Goal: Answer question/provide support: Share knowledge or assist other users

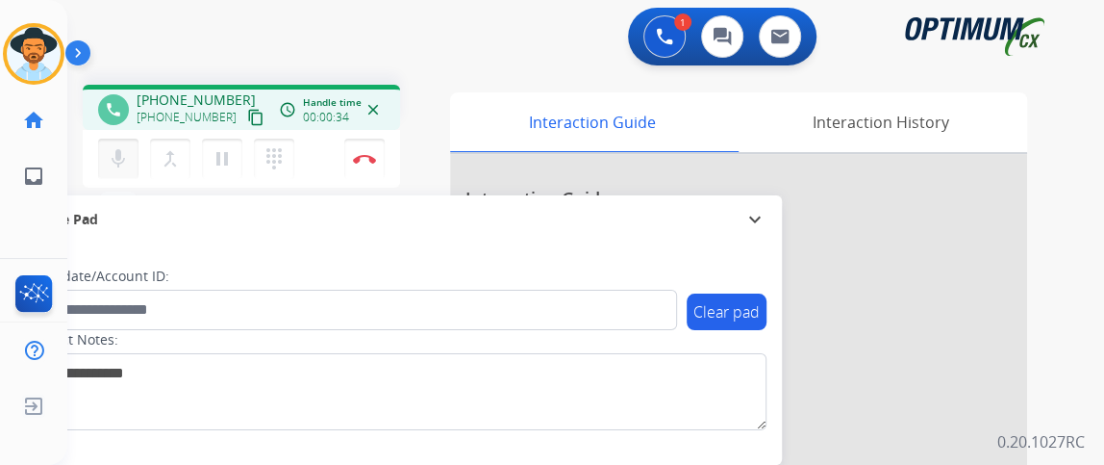
click at [121, 148] on mat-icon "mic" at bounding box center [118, 158] width 23 height 23
click at [122, 148] on mat-icon "mic" at bounding box center [118, 158] width 23 height 23
click at [122, 158] on mat-icon "mic_off" at bounding box center [118, 158] width 23 height 23
click at [122, 171] on button "mic_off Mute" at bounding box center [118, 159] width 40 height 40
click at [122, 171] on button "mic Mute" at bounding box center [118, 159] width 40 height 40
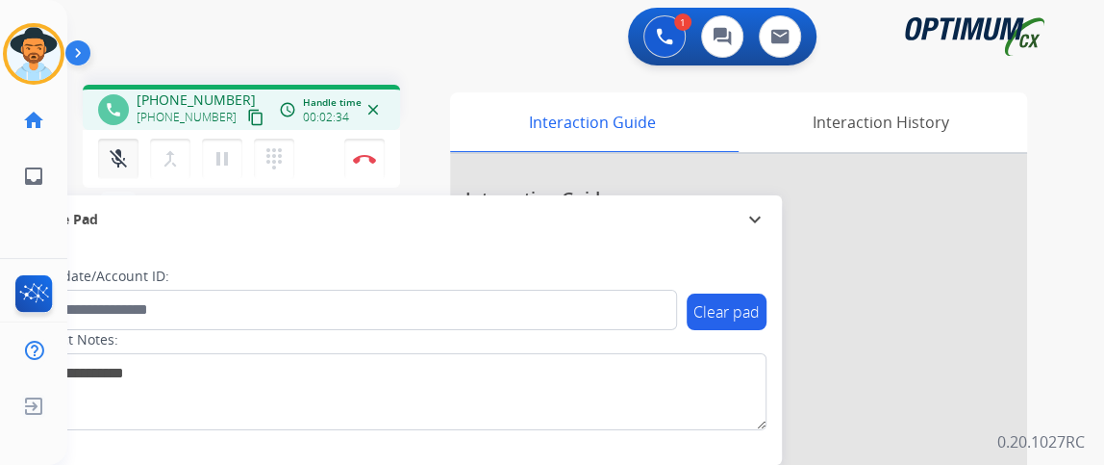
click at [122, 171] on button "mic_off Mute" at bounding box center [118, 159] width 40 height 40
click at [113, 165] on mat-icon "mic" at bounding box center [118, 158] width 23 height 23
click at [113, 164] on mat-icon "mic_off" at bounding box center [118, 158] width 23 height 23
click at [118, 170] on button "mic Mute" at bounding box center [118, 159] width 40 height 40
click at [118, 170] on button "mic_off Mute" at bounding box center [118, 159] width 40 height 40
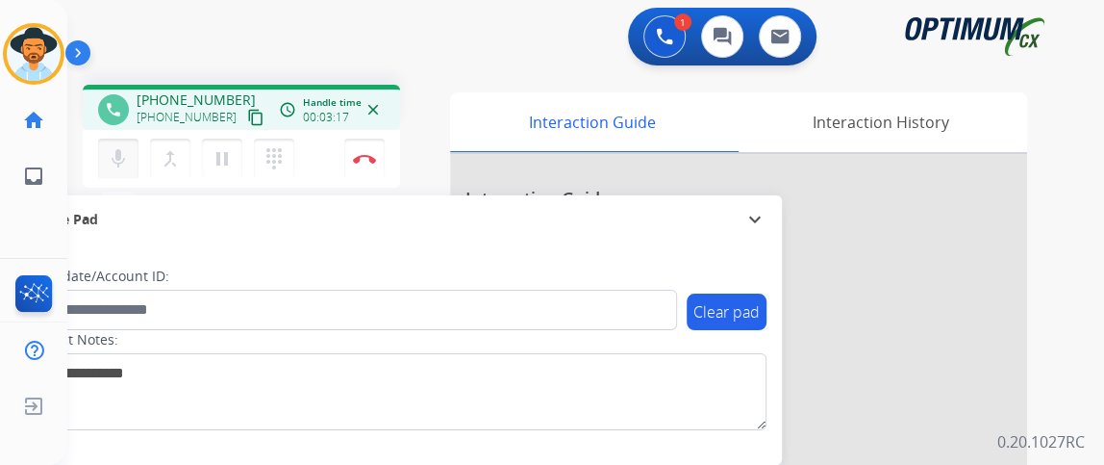
click at [120, 153] on mat-icon "mic" at bounding box center [118, 158] width 23 height 23
click at [123, 154] on mat-icon "mic_off" at bounding box center [118, 158] width 23 height 23
click at [128, 154] on mat-icon "mic_off" at bounding box center [118, 158] width 23 height 23
click at [114, 157] on mat-icon "mic" at bounding box center [118, 158] width 23 height 23
click at [122, 150] on mat-icon "mic_off" at bounding box center [118, 158] width 23 height 23
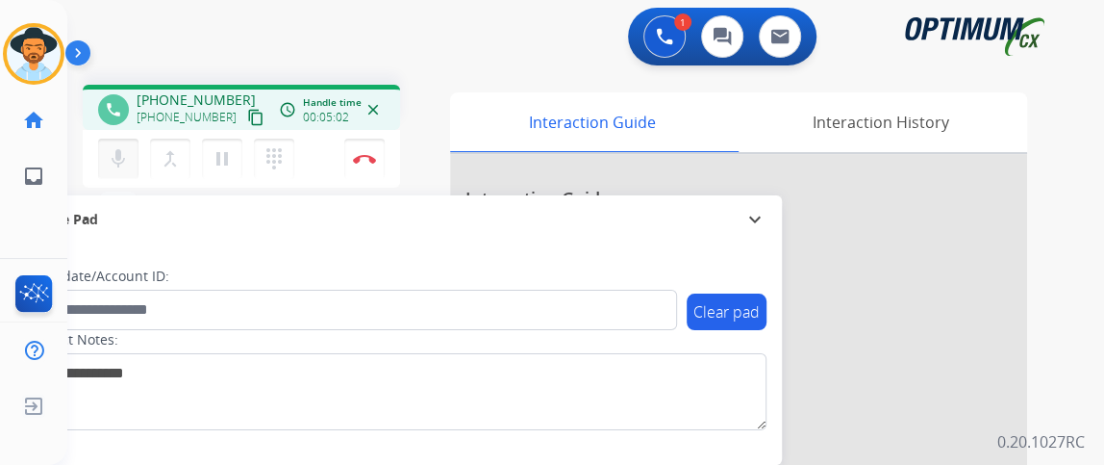
click at [118, 171] on button "mic Mute" at bounding box center [118, 159] width 40 height 40
click at [118, 171] on button "mic_off Mute" at bounding box center [118, 159] width 40 height 40
click at [121, 163] on mat-icon "mic" at bounding box center [118, 158] width 23 height 23
click at [121, 164] on mat-icon "mic_off" at bounding box center [118, 158] width 23 height 23
click at [118, 143] on button "mic Mute" at bounding box center [118, 159] width 40 height 40
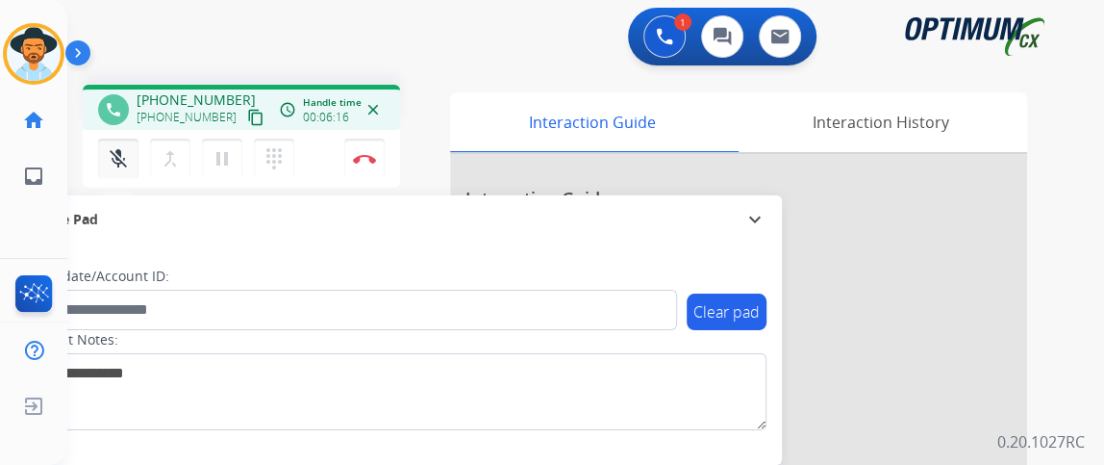
click at [124, 169] on button "mic_off Mute" at bounding box center [118, 159] width 40 height 40
click at [124, 169] on button "mic Mute" at bounding box center [118, 159] width 40 height 40
click at [124, 169] on button "mic_off Mute" at bounding box center [118, 159] width 40 height 40
click at [364, 162] on img at bounding box center [364, 159] width 23 height 10
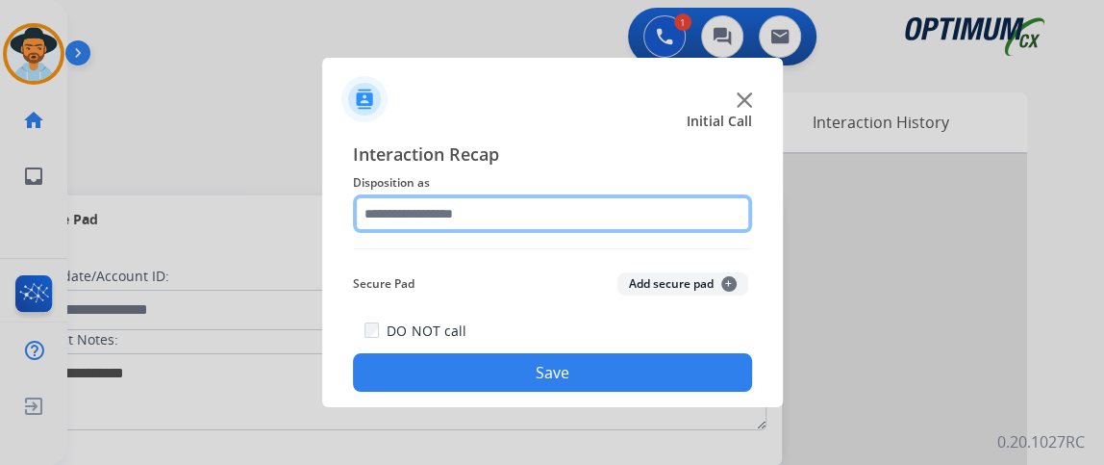
click at [568, 221] on input "text" at bounding box center [552, 213] width 399 height 38
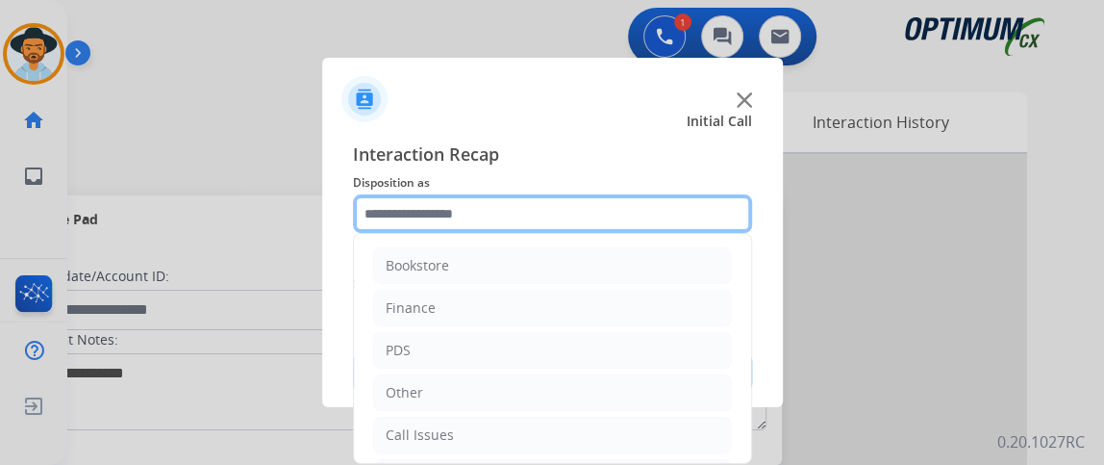
scroll to position [126, 0]
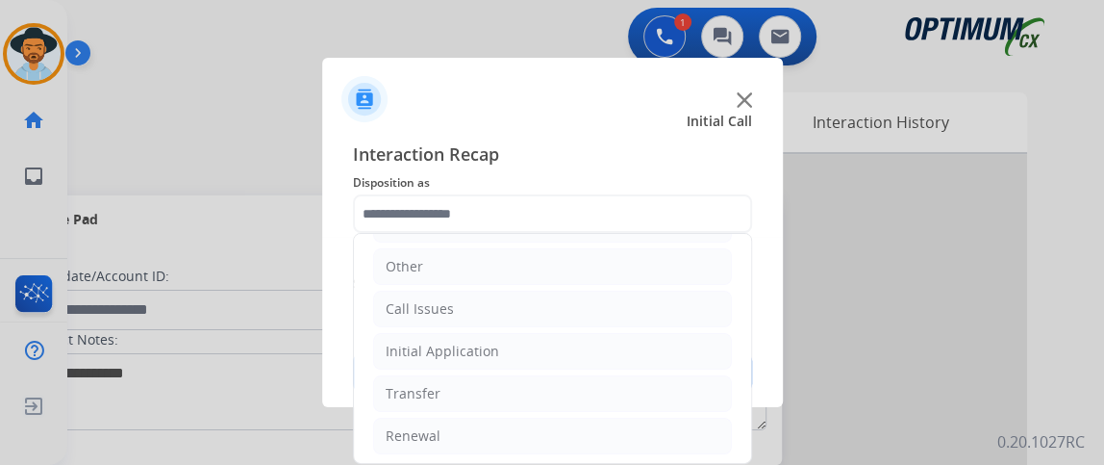
click at [626, 367] on ul "Bookstore Finance PDS Other Call Issues Initial Application Transfer Renewal" at bounding box center [552, 288] width 397 height 360
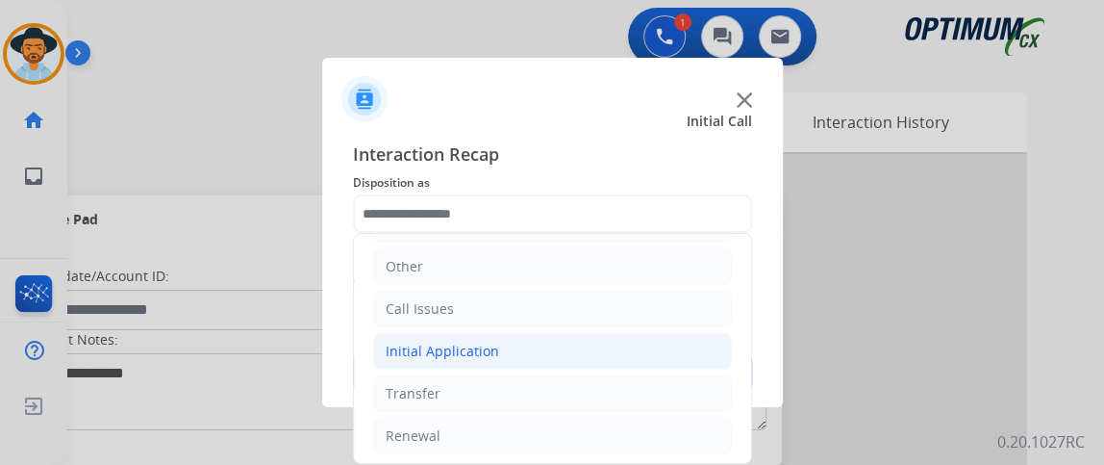
click at [612, 347] on li "Initial Application" at bounding box center [552, 351] width 359 height 37
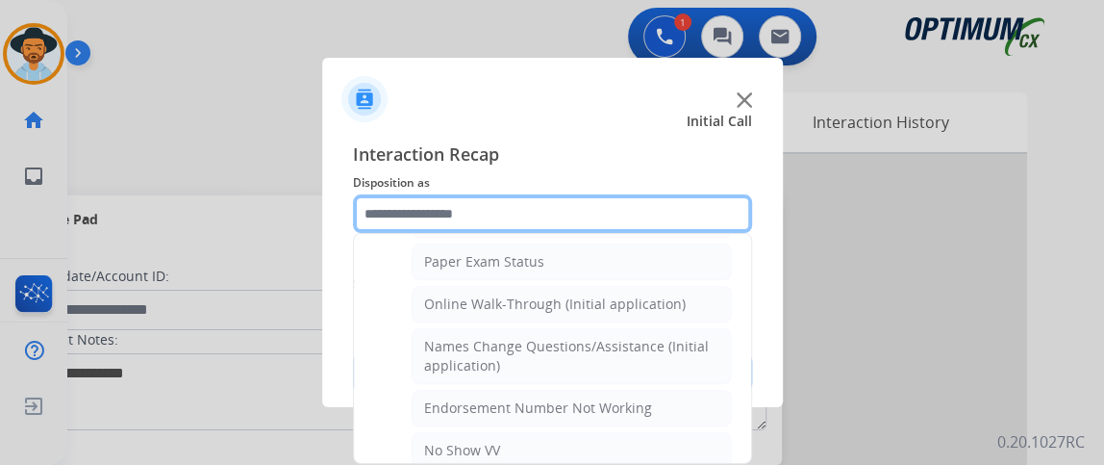
scroll to position [360, 0]
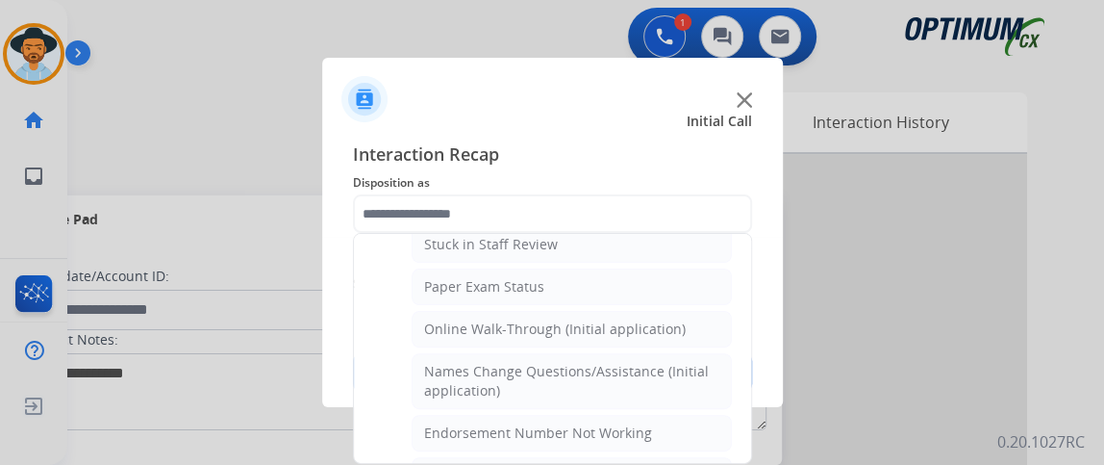
click at [700, 315] on li "Online Walk-Through (Initial application)" at bounding box center [572, 329] width 320 height 37
type input "**********"
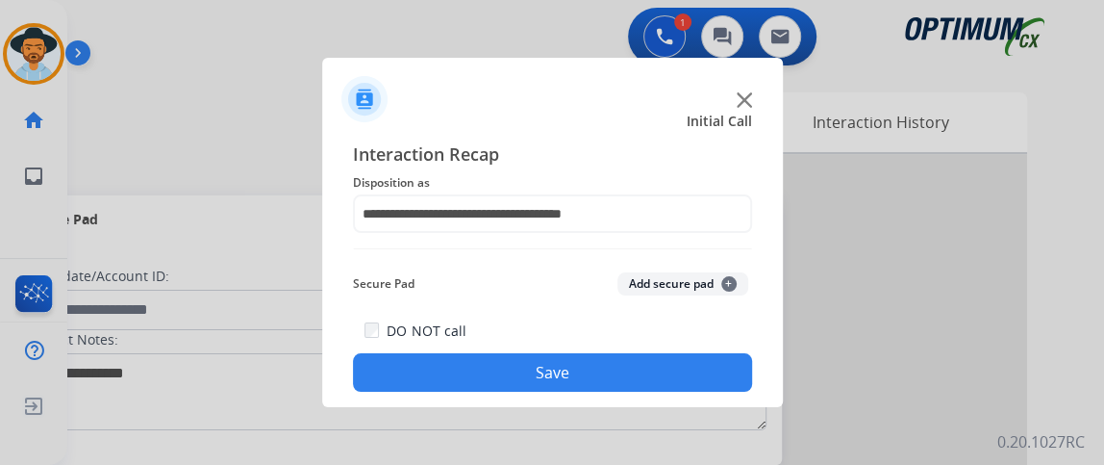
click at [670, 374] on button "Save" at bounding box center [552, 372] width 399 height 38
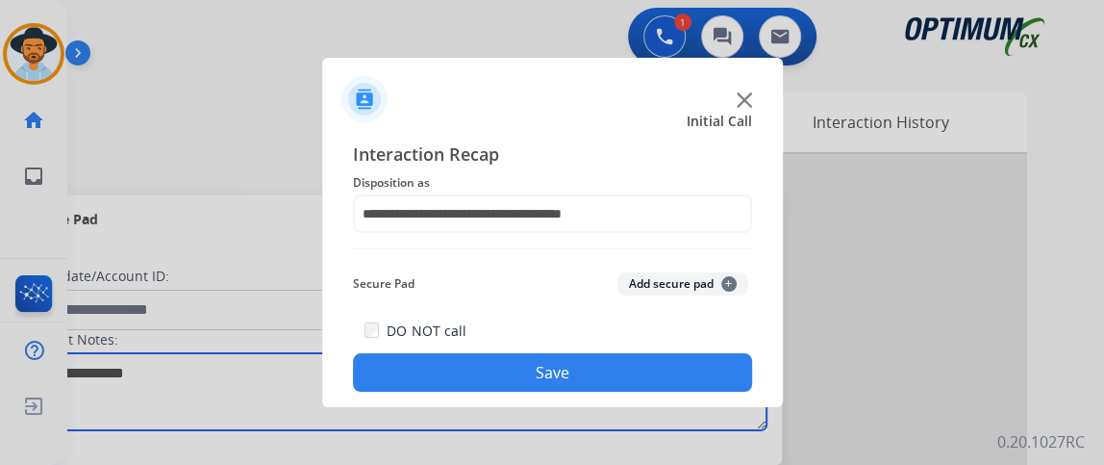
click at [670, 374] on textarea at bounding box center [395, 391] width 743 height 77
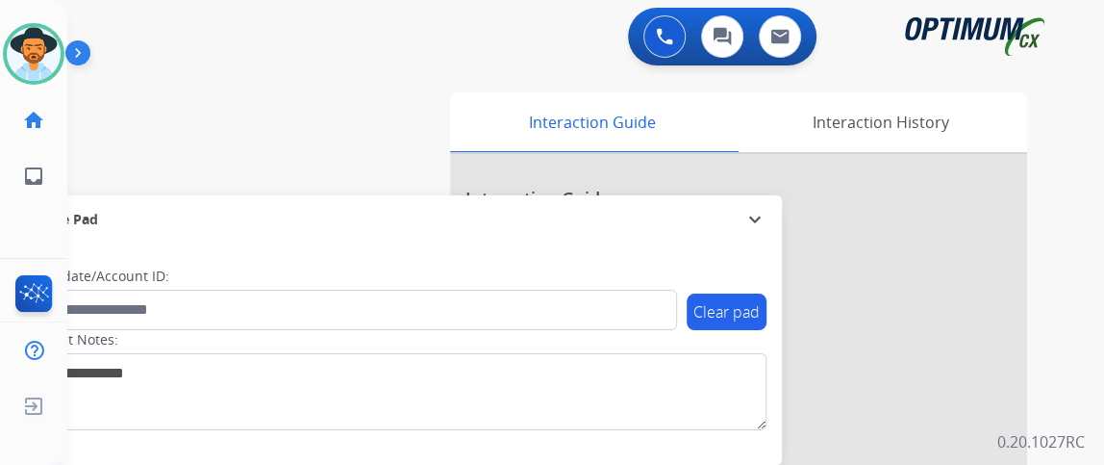
click at [156, 122] on div "swap_horiz Break voice bridge close_fullscreen Connect 3-Way Call merge_type Se…" at bounding box center [562, 470] width 991 height 802
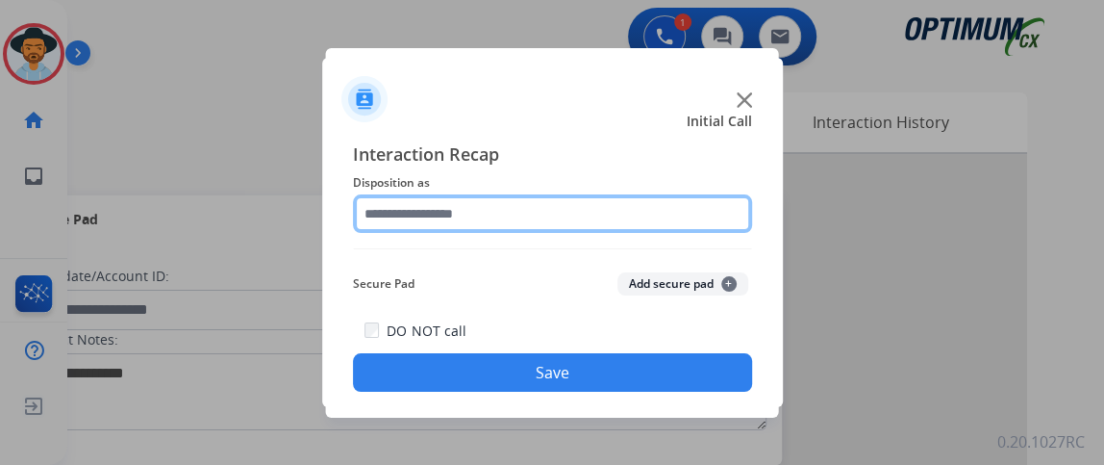
click at [505, 203] on input "text" at bounding box center [552, 213] width 399 height 38
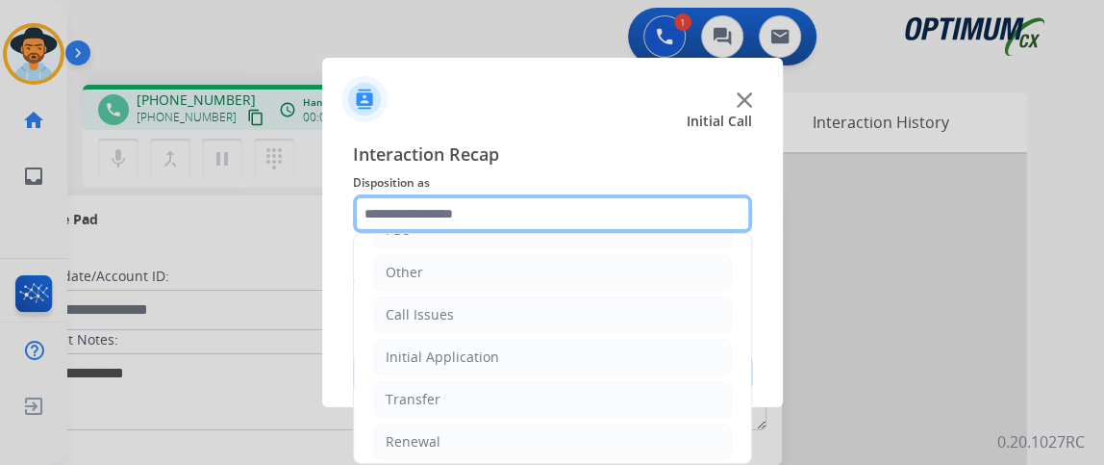
scroll to position [126, 0]
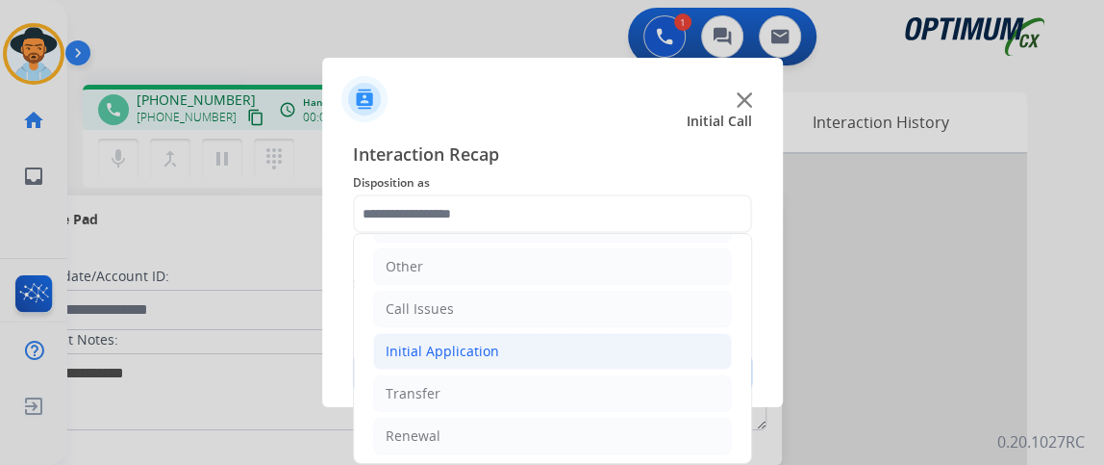
click at [620, 361] on li "Initial Application" at bounding box center [552, 351] width 359 height 37
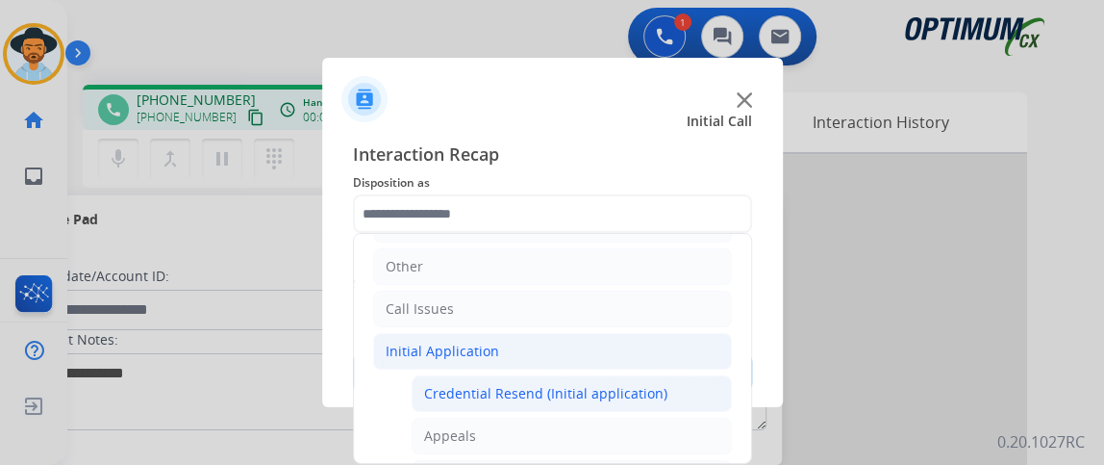
click at [620, 384] on div "Credential Resend (Initial application)" at bounding box center [545, 393] width 243 height 19
type input "**********"
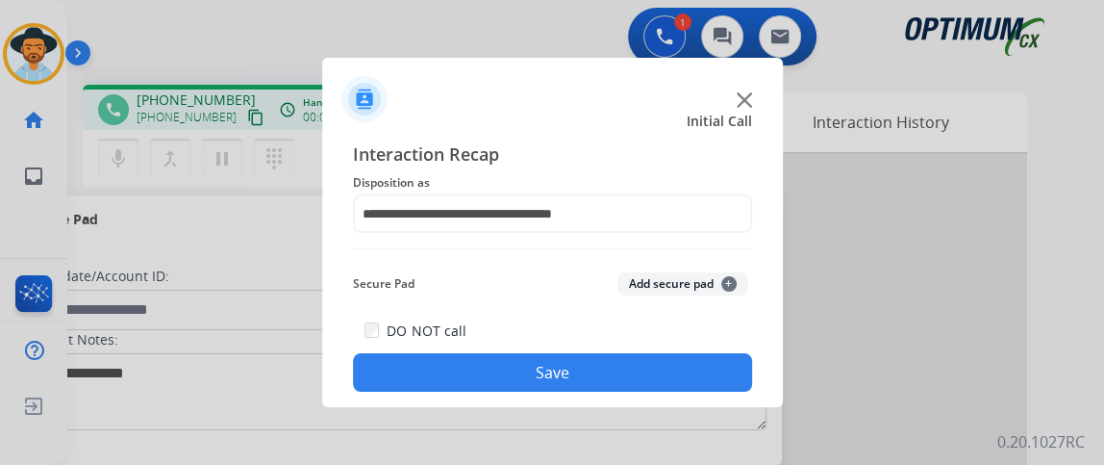
click at [605, 371] on button "Save" at bounding box center [552, 372] width 399 height 38
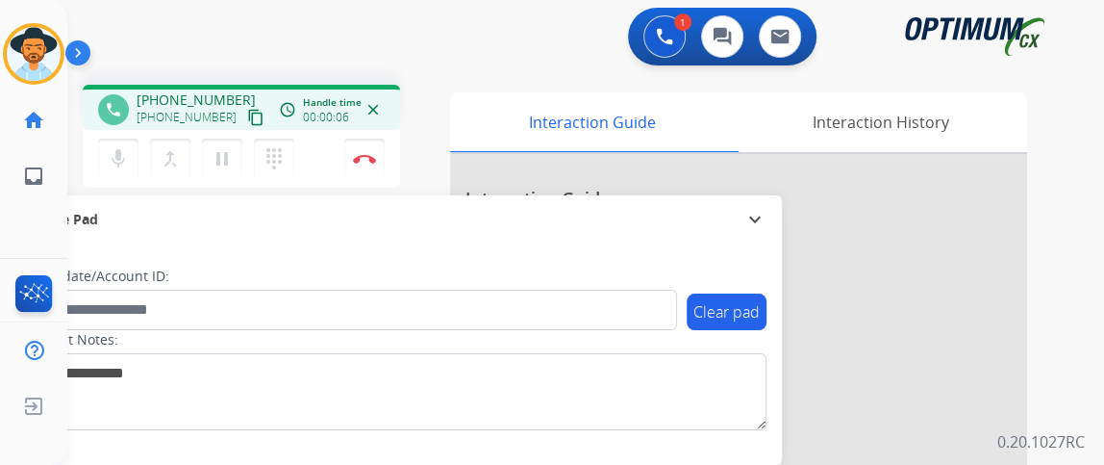
click at [247, 117] on mat-icon "content_copy" at bounding box center [255, 117] width 17 height 17
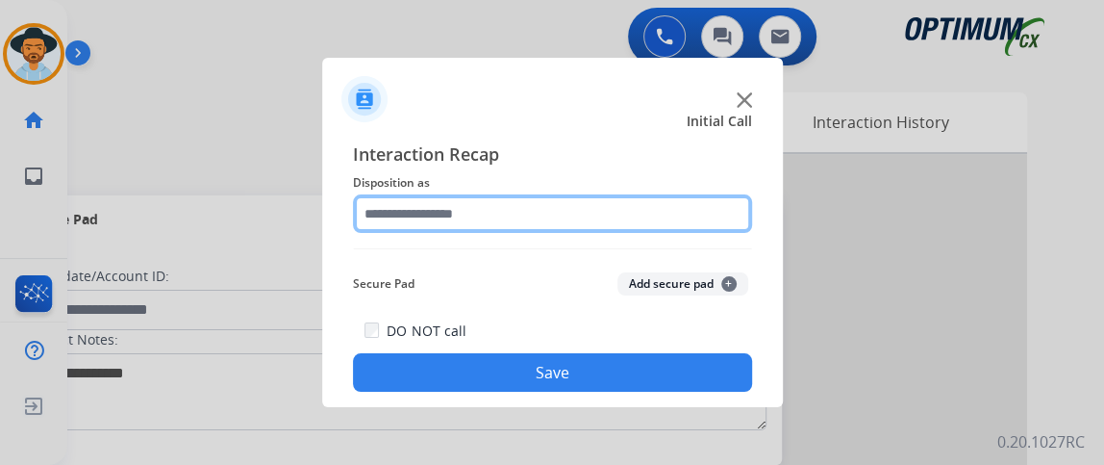
click at [538, 204] on input "text" at bounding box center [552, 213] width 399 height 38
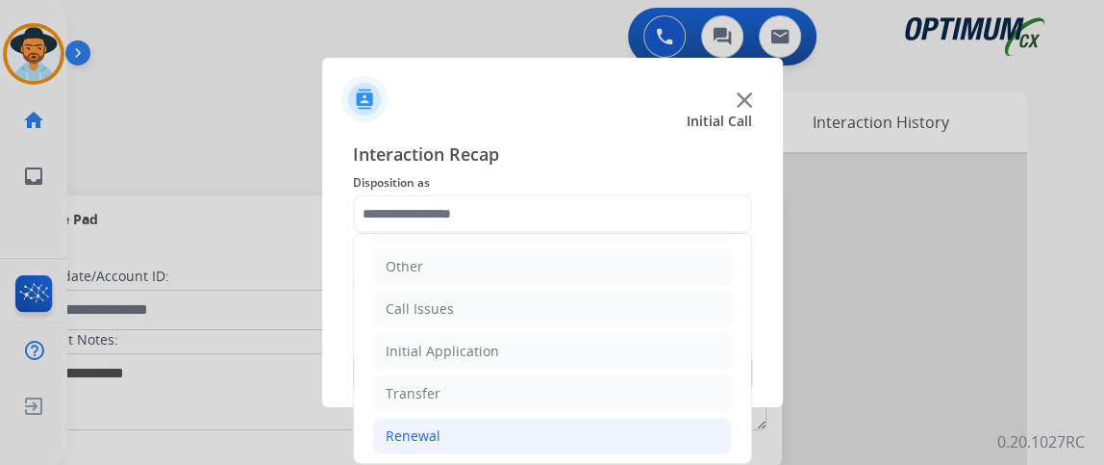
click at [614, 425] on li "Renewal" at bounding box center [552, 435] width 359 height 37
drag, startPoint x: 736, startPoint y: 310, endPoint x: 734, endPoint y: 362, distance: 52.0
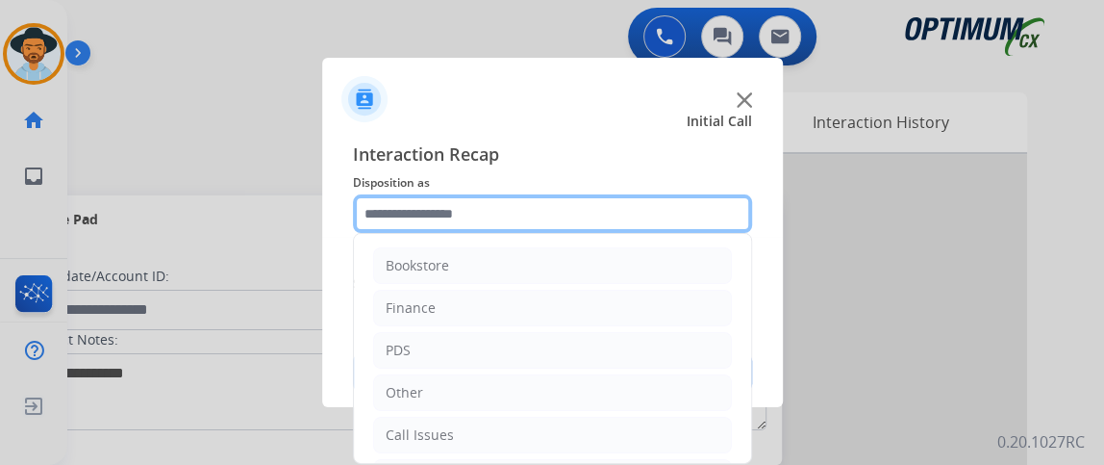
click at [715, 199] on input "text" at bounding box center [552, 213] width 399 height 38
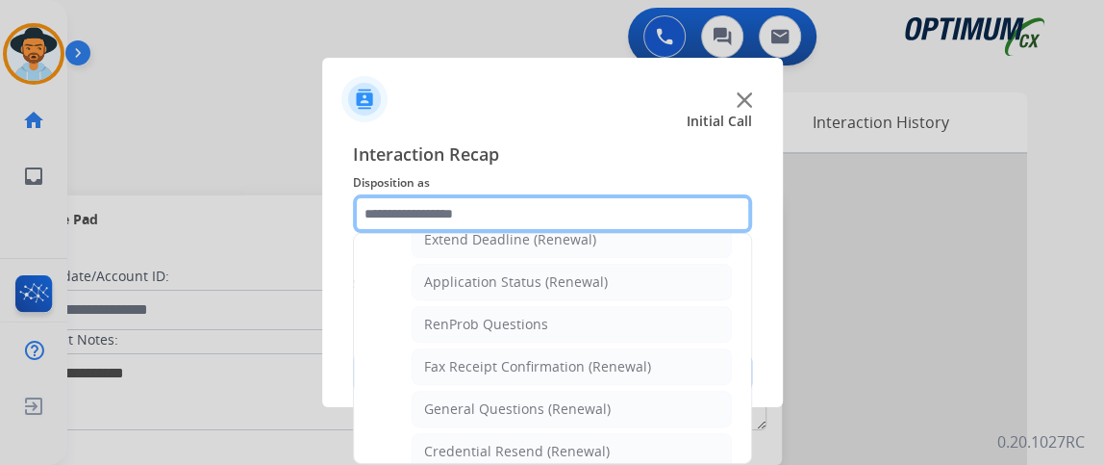
scroll to position [427, 0]
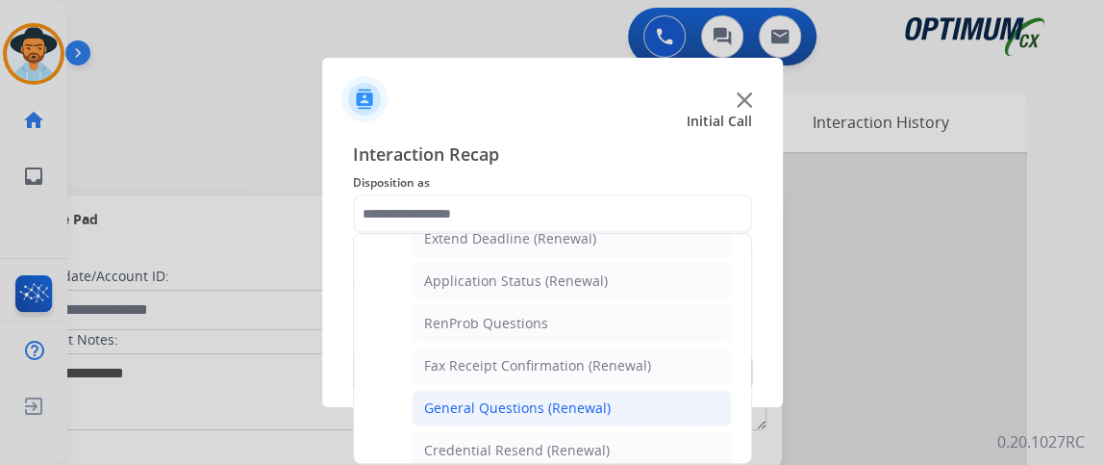
click at [668, 391] on li "General Questions (Renewal)" at bounding box center [572, 408] width 320 height 37
type input "**********"
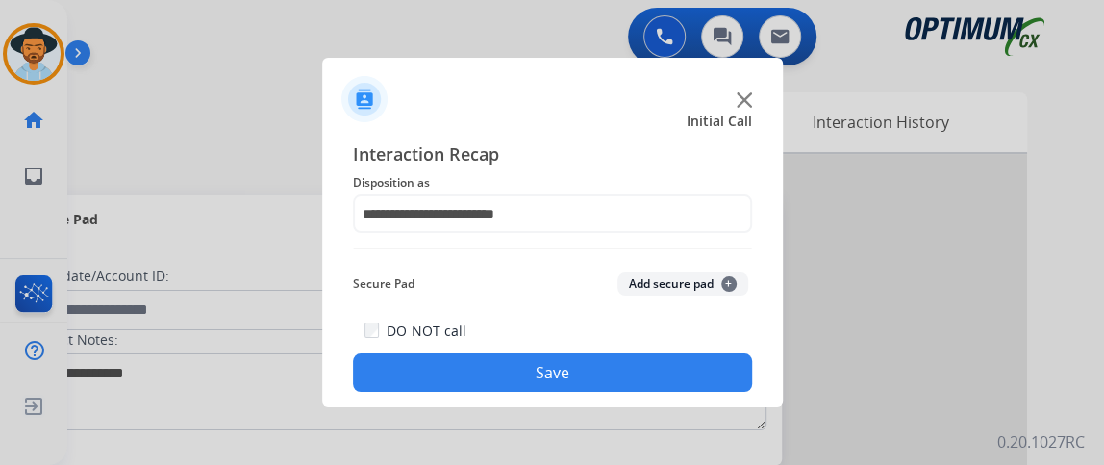
click at [668, 365] on button "Save" at bounding box center [552, 372] width 399 height 38
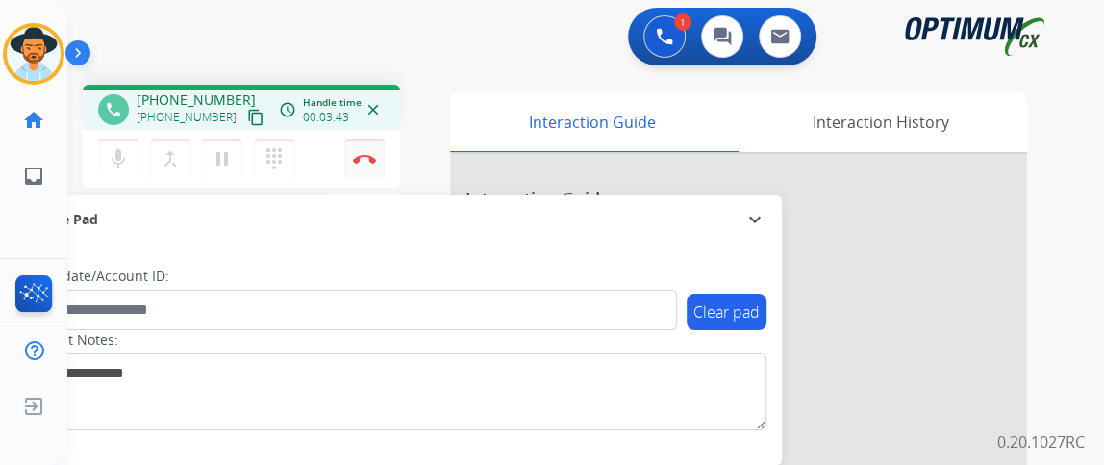
click at [366, 165] on button "Disconnect" at bounding box center [364, 159] width 40 height 40
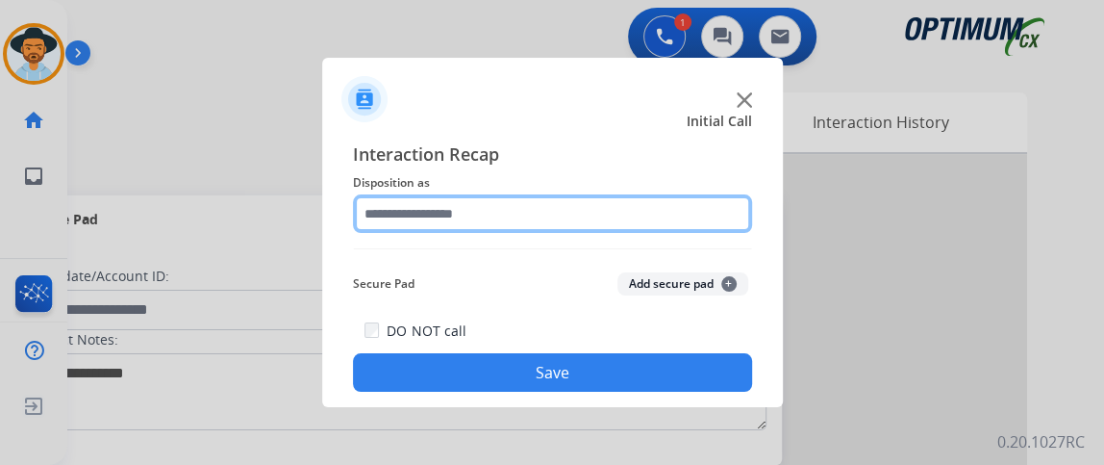
click at [594, 216] on input "text" at bounding box center [552, 213] width 399 height 38
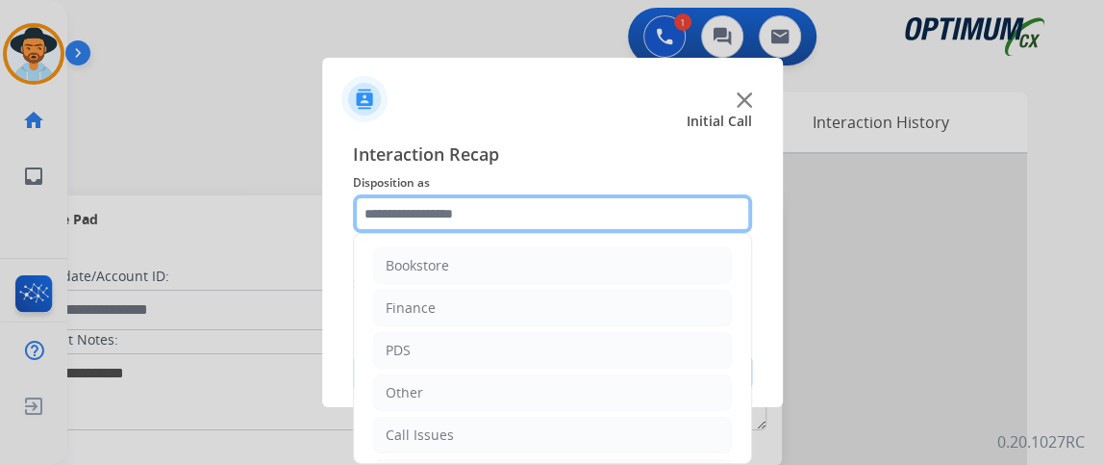
scroll to position [126, 0]
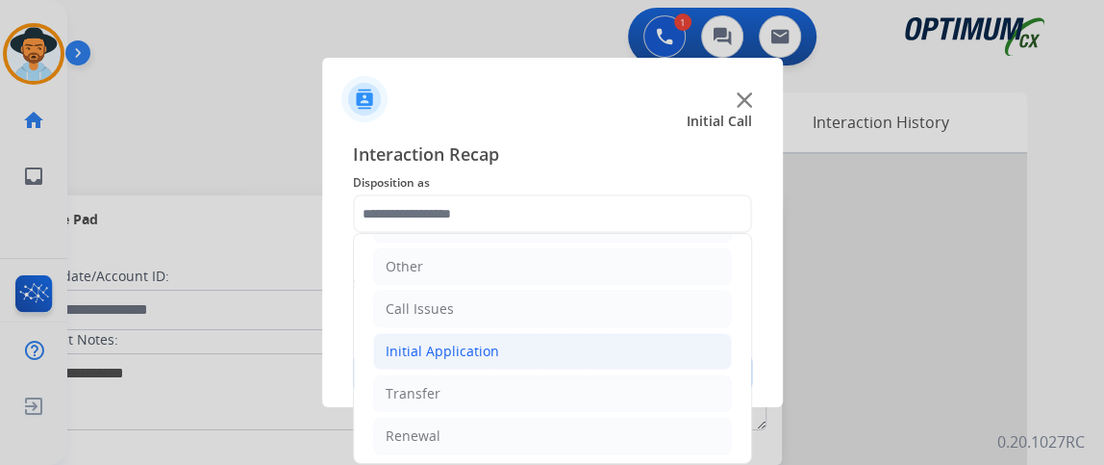
click at [672, 352] on li "Initial Application" at bounding box center [552, 351] width 359 height 37
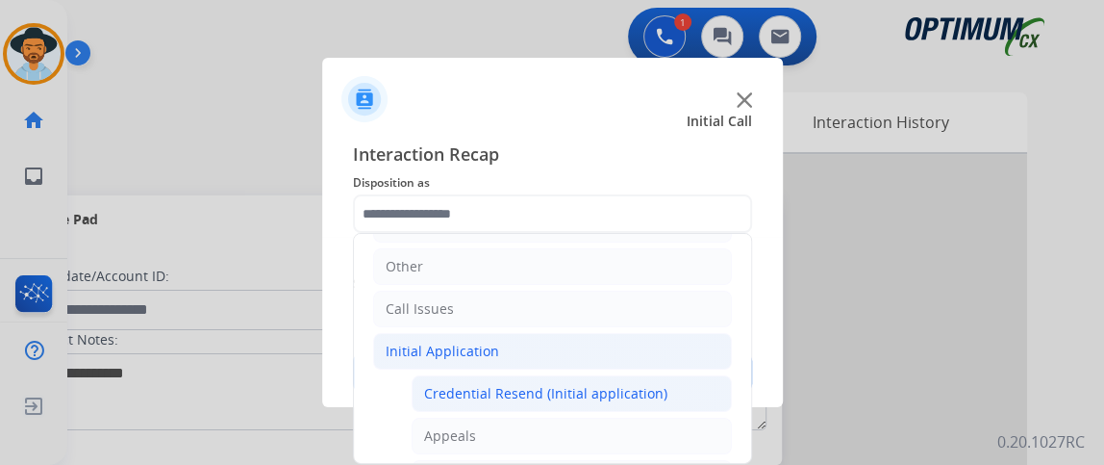
click at [670, 378] on li "Credential Resend (Initial application)" at bounding box center [572, 393] width 320 height 37
type input "**********"
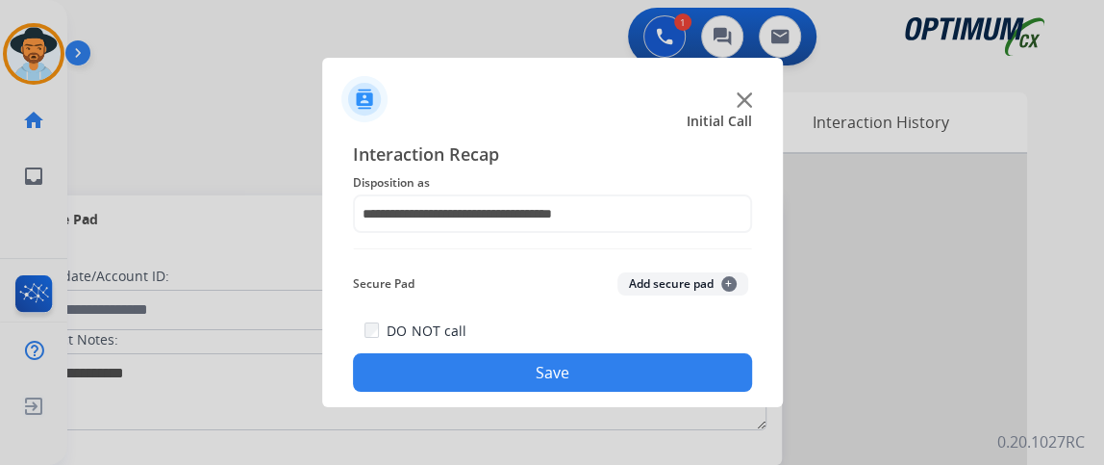
click at [670, 378] on button "Save" at bounding box center [552, 372] width 399 height 38
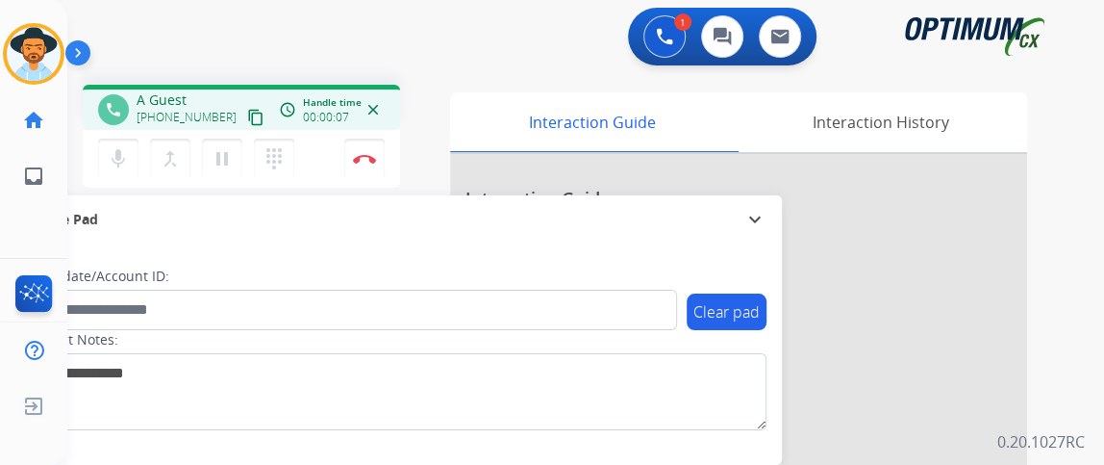
click at [244, 118] on button "content_copy" at bounding box center [255, 117] width 23 height 23
click at [221, 115] on div "+12174936419 content_copy" at bounding box center [202, 117] width 131 height 23
click at [247, 116] on mat-icon "content_copy" at bounding box center [255, 117] width 17 height 17
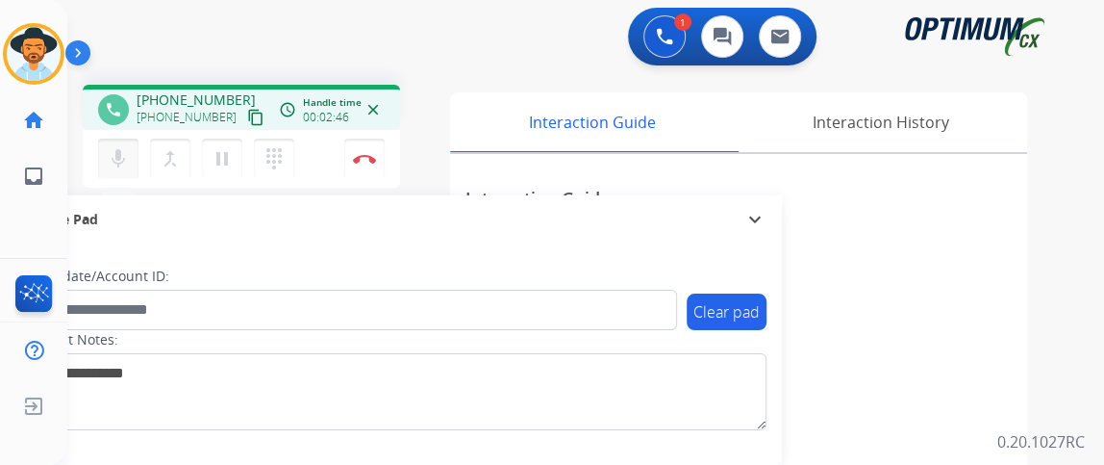
click at [121, 153] on mat-icon "mic" at bounding box center [118, 158] width 23 height 23
click at [121, 153] on mat-icon "mic_off" at bounding box center [118, 158] width 23 height 23
click at [121, 153] on mat-icon "mic" at bounding box center [118, 158] width 23 height 23
click at [127, 153] on mat-icon "mic_off" at bounding box center [118, 158] width 23 height 23
click at [369, 162] on img at bounding box center [364, 159] width 23 height 10
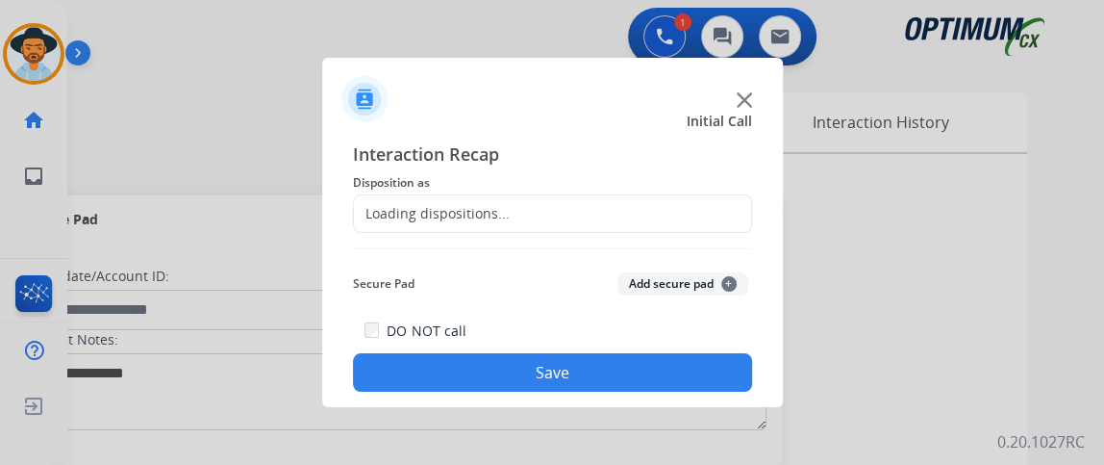
click at [564, 226] on div "Loading dispositions..." at bounding box center [552, 213] width 399 height 38
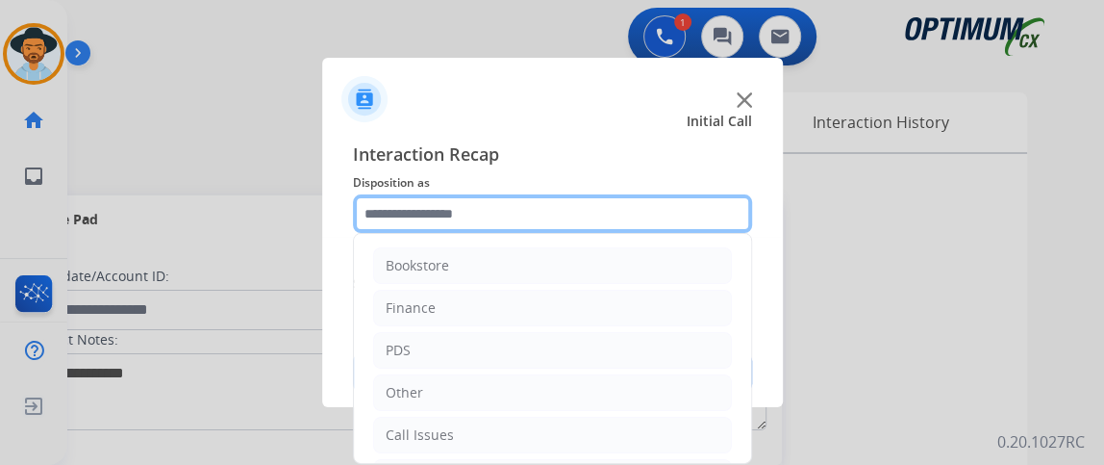
click at [590, 218] on input "text" at bounding box center [552, 213] width 399 height 38
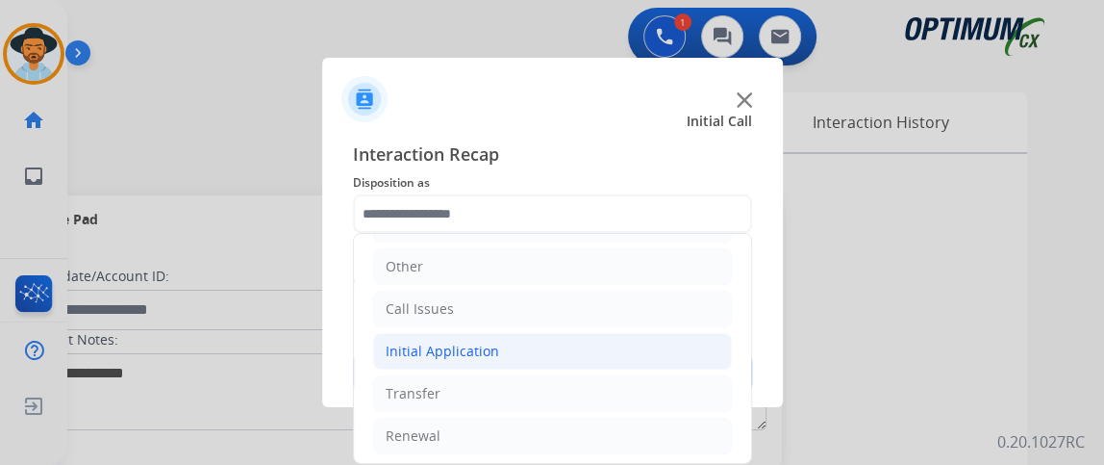
click at [665, 349] on li "Initial Application" at bounding box center [552, 351] width 359 height 37
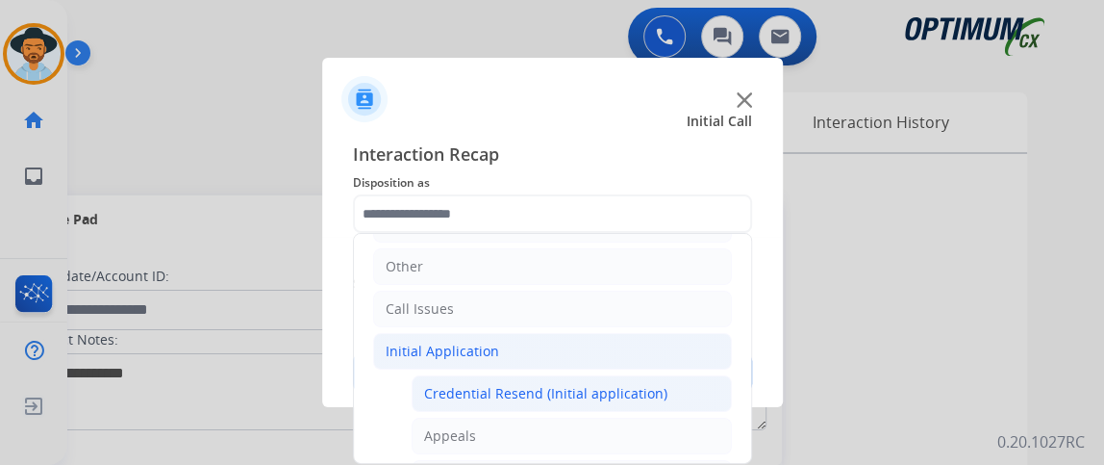
click at [647, 377] on li "Credential Resend (Initial application)" at bounding box center [572, 393] width 320 height 37
type input "**********"
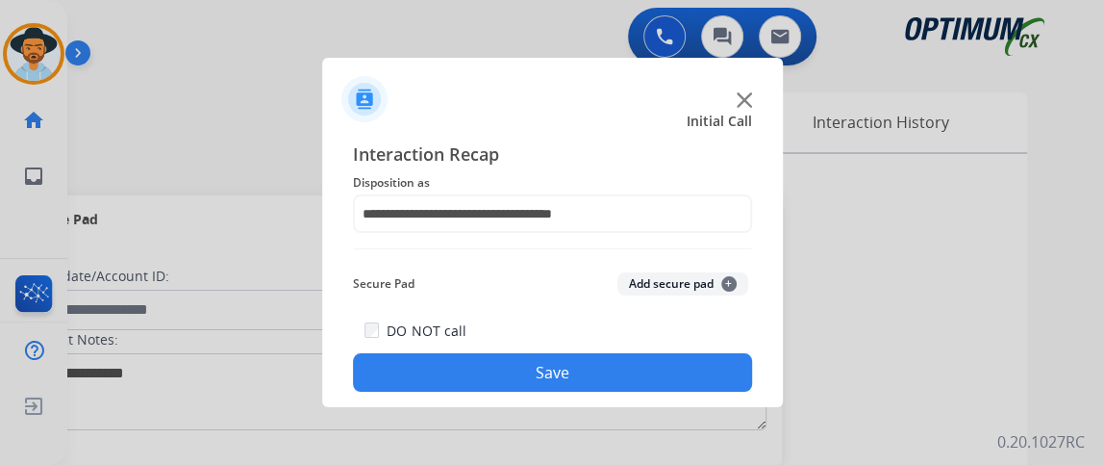
click at [647, 377] on button "Save" at bounding box center [552, 372] width 399 height 38
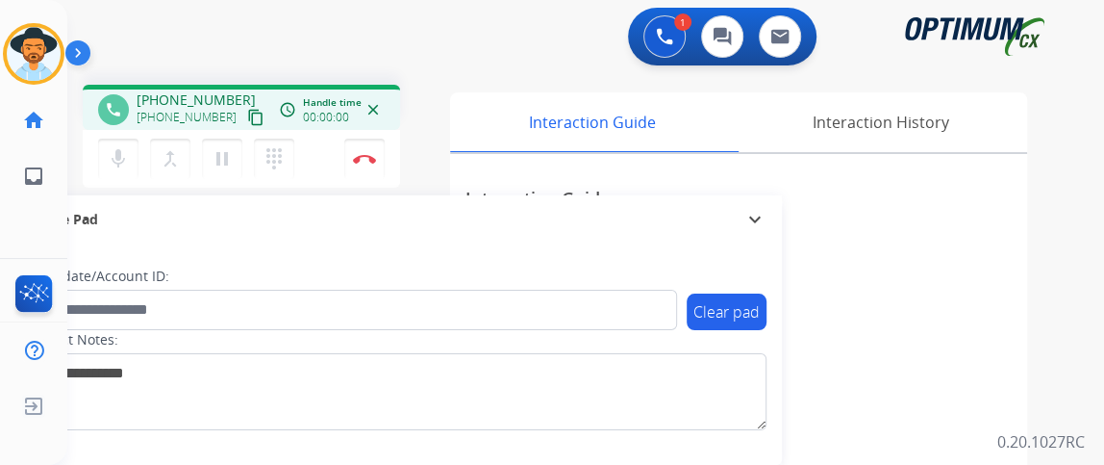
click at [247, 109] on mat-icon "content_copy" at bounding box center [255, 117] width 17 height 17
click at [247, 115] on mat-icon "content_copy" at bounding box center [255, 117] width 17 height 17
click at [128, 156] on mat-icon "mic_off" at bounding box center [118, 158] width 23 height 23
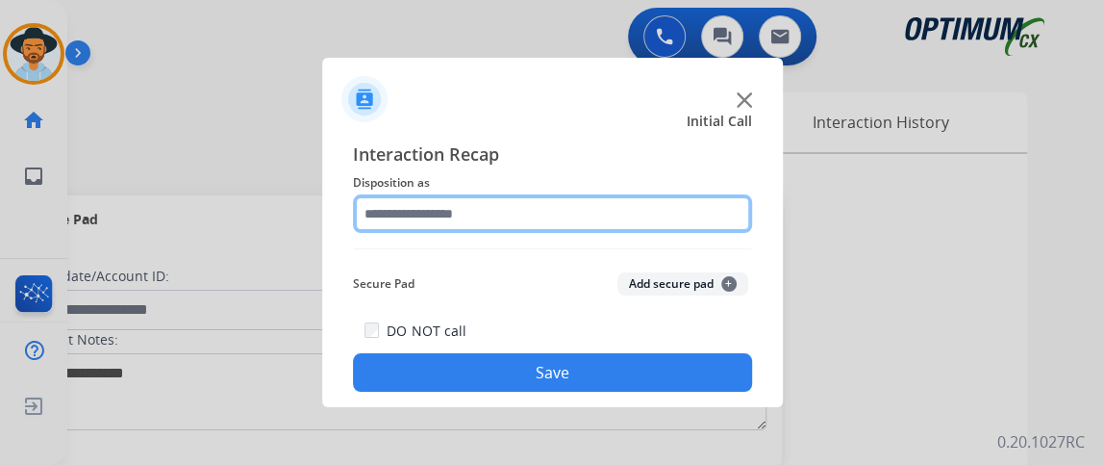
click at [454, 204] on input "text" at bounding box center [552, 213] width 399 height 38
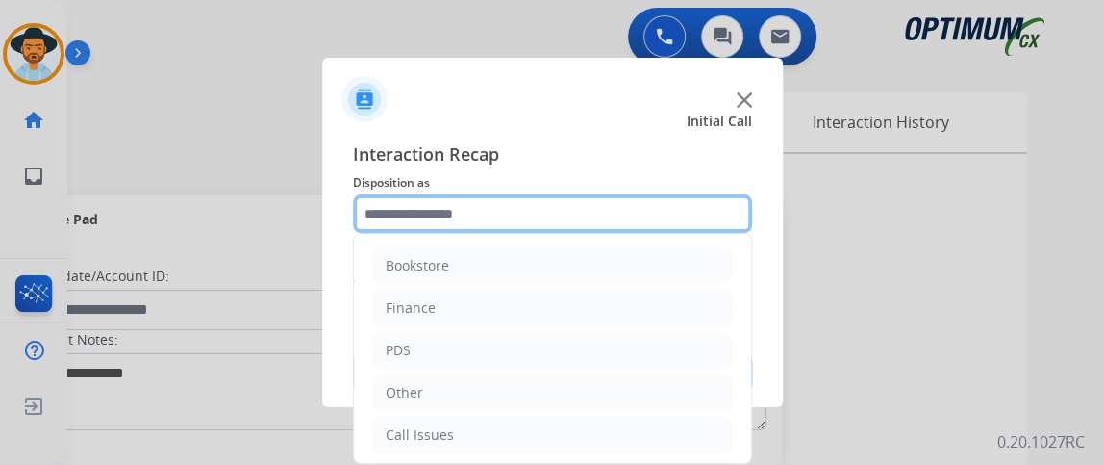
scroll to position [104, 0]
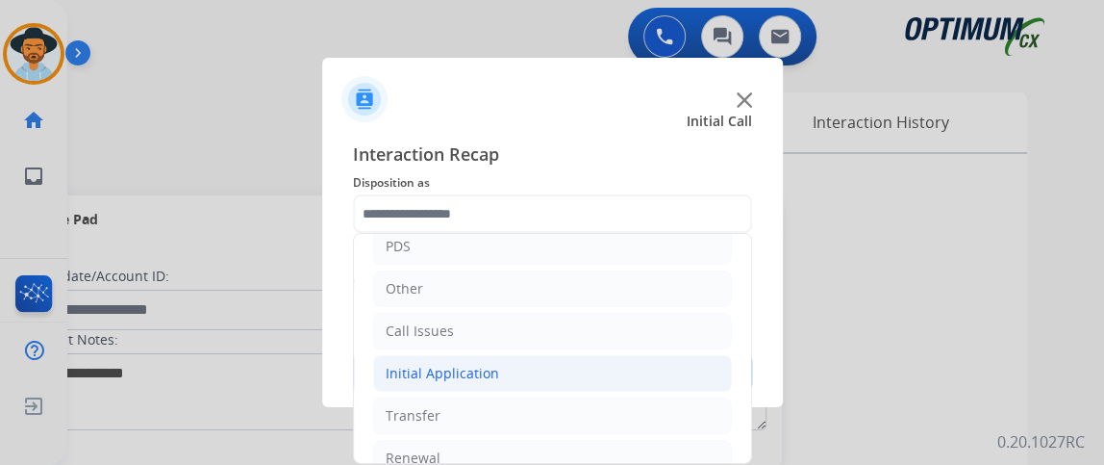
click at [670, 367] on li "Initial Application" at bounding box center [552, 373] width 359 height 37
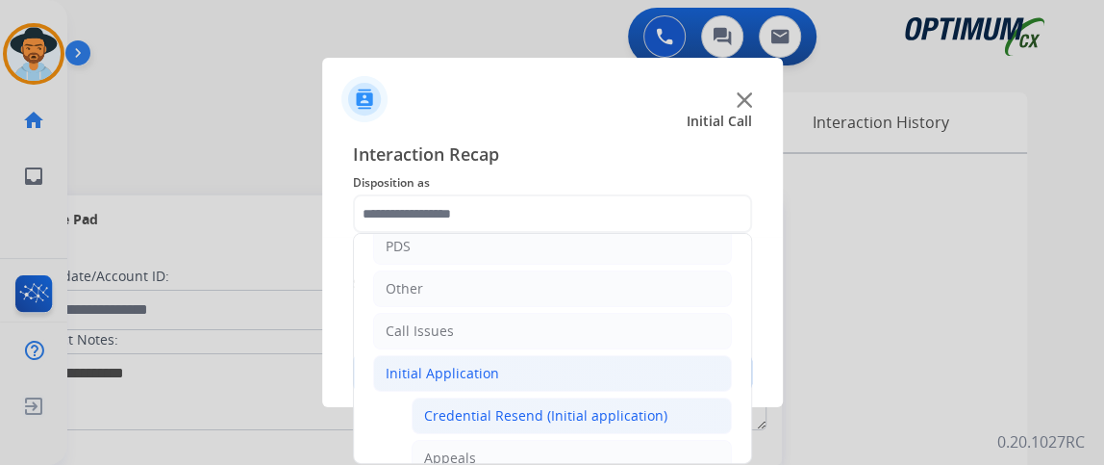
click at [647, 420] on li "Credential Resend (Initial application)" at bounding box center [572, 415] width 320 height 37
type input "**********"
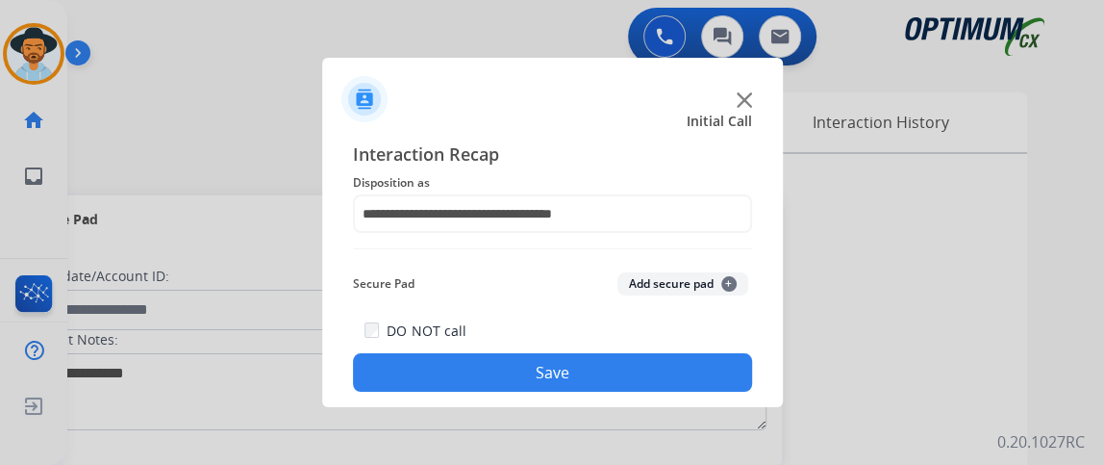
click at [647, 398] on div "**********" at bounding box center [552, 266] width 461 height 282
click at [708, 386] on button "Save" at bounding box center [552, 372] width 399 height 38
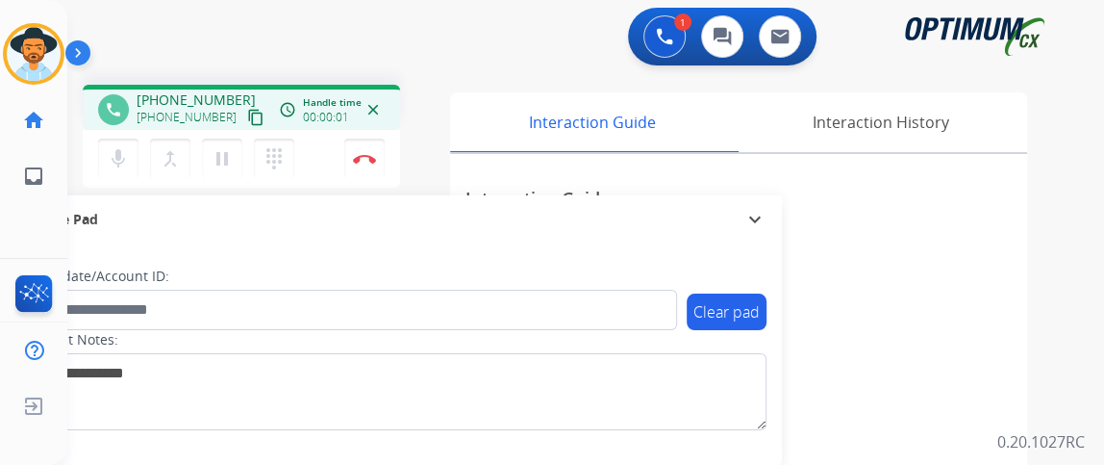
click at [247, 114] on mat-icon "content_copy" at bounding box center [255, 117] width 17 height 17
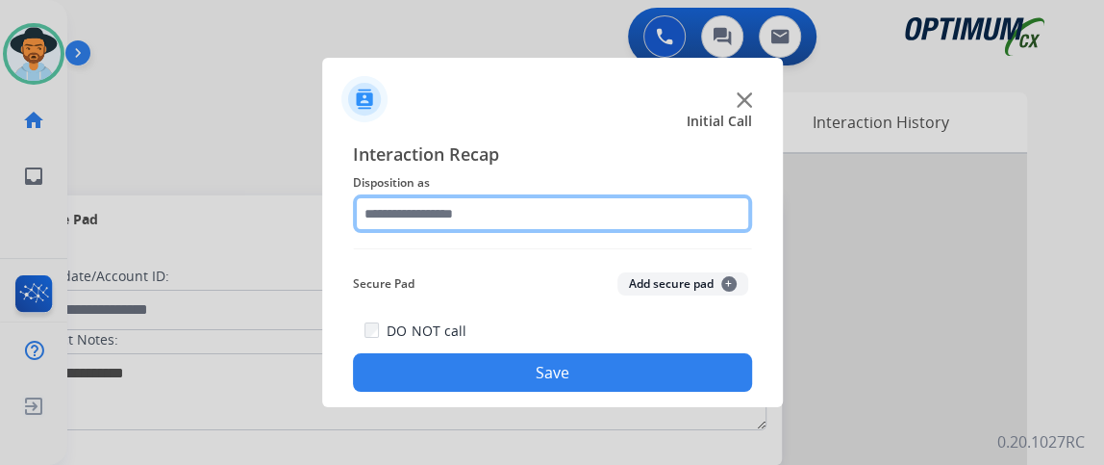
click at [500, 211] on input "text" at bounding box center [552, 213] width 399 height 38
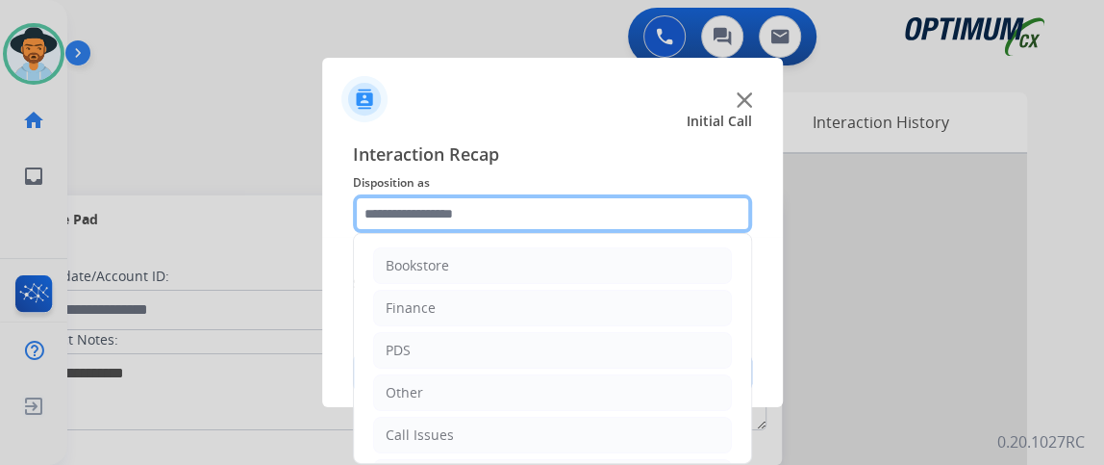
scroll to position [126, 0]
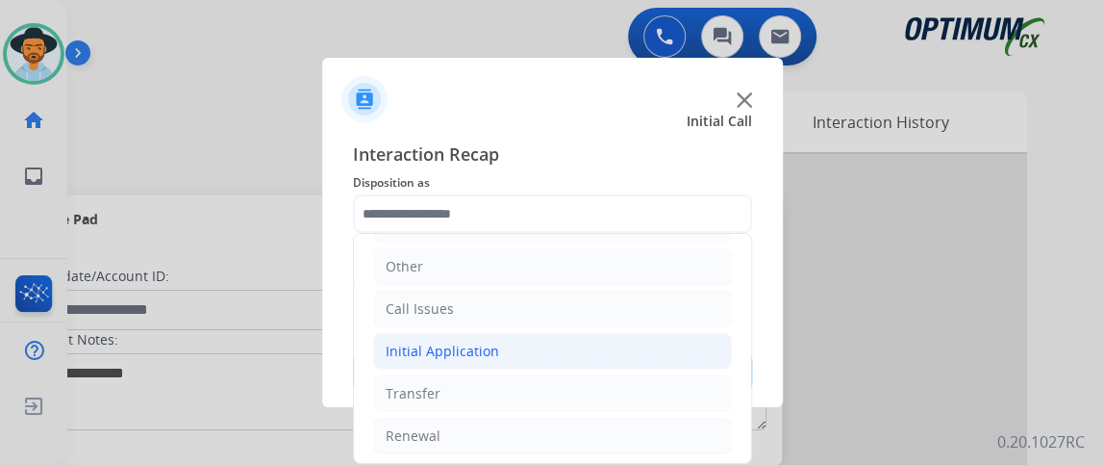
click at [630, 352] on li "Initial Application" at bounding box center [552, 351] width 359 height 37
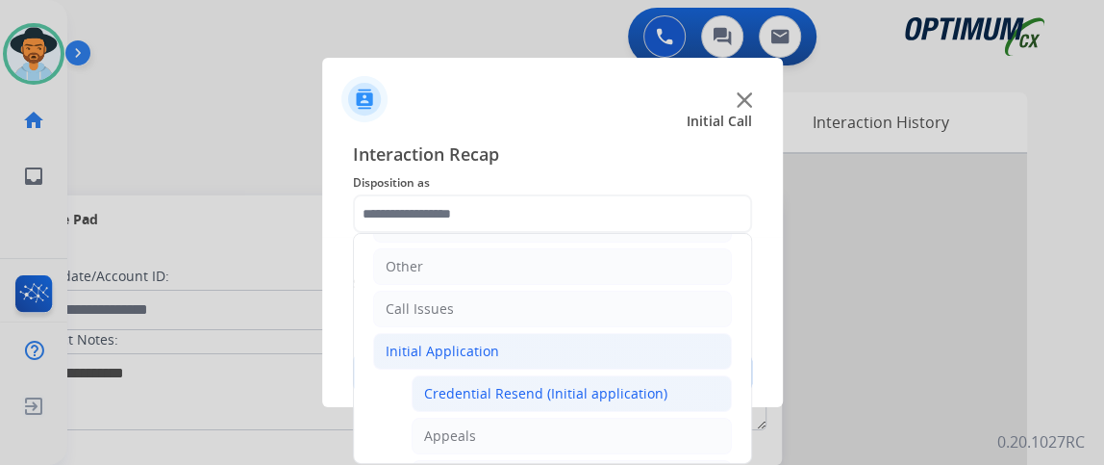
click at [631, 384] on div "Credential Resend (Initial application)" at bounding box center [545, 393] width 243 height 19
type input "**********"
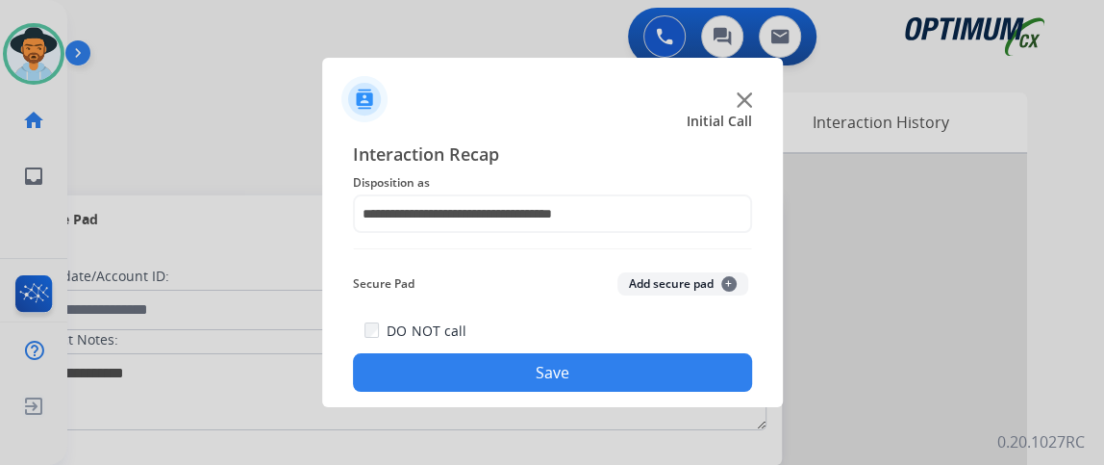
click at [631, 381] on button "Save" at bounding box center [552, 372] width 399 height 38
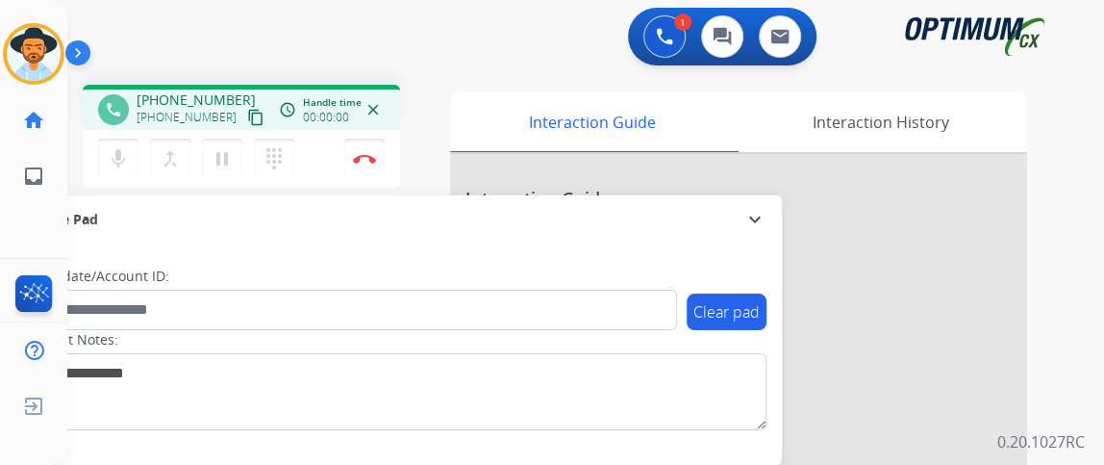
click at [247, 123] on mat-icon "content_copy" at bounding box center [255, 117] width 17 height 17
click at [121, 141] on button "mic Mute" at bounding box center [118, 159] width 40 height 40
click at [114, 167] on mat-icon "mic_off" at bounding box center [118, 158] width 23 height 23
click at [109, 175] on button "mic Mute" at bounding box center [118, 159] width 40 height 40
click at [116, 161] on mat-icon "mic_off" at bounding box center [118, 158] width 23 height 23
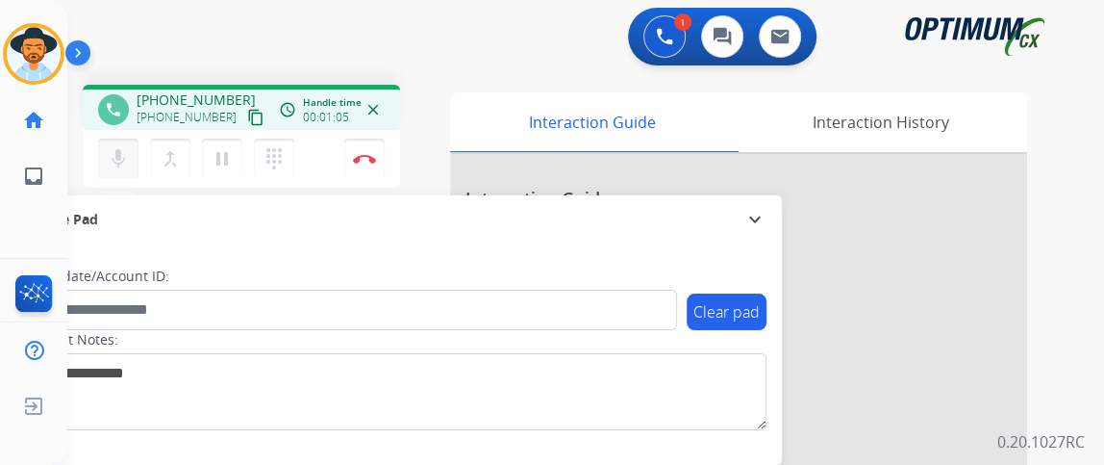
click at [113, 163] on mat-icon "mic" at bounding box center [118, 158] width 23 height 23
click at [119, 175] on button "mic_off Mute" at bounding box center [118, 159] width 40 height 40
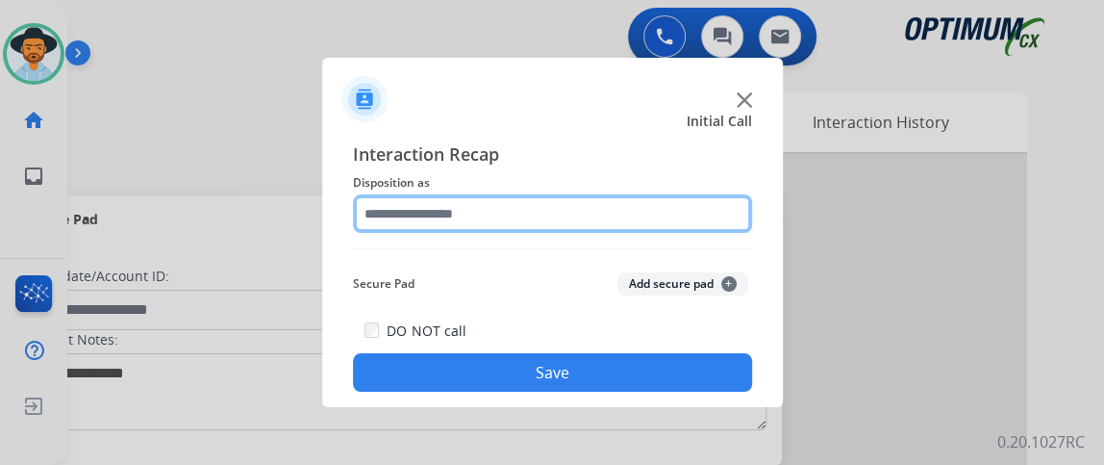
click at [471, 215] on input "text" at bounding box center [552, 213] width 399 height 38
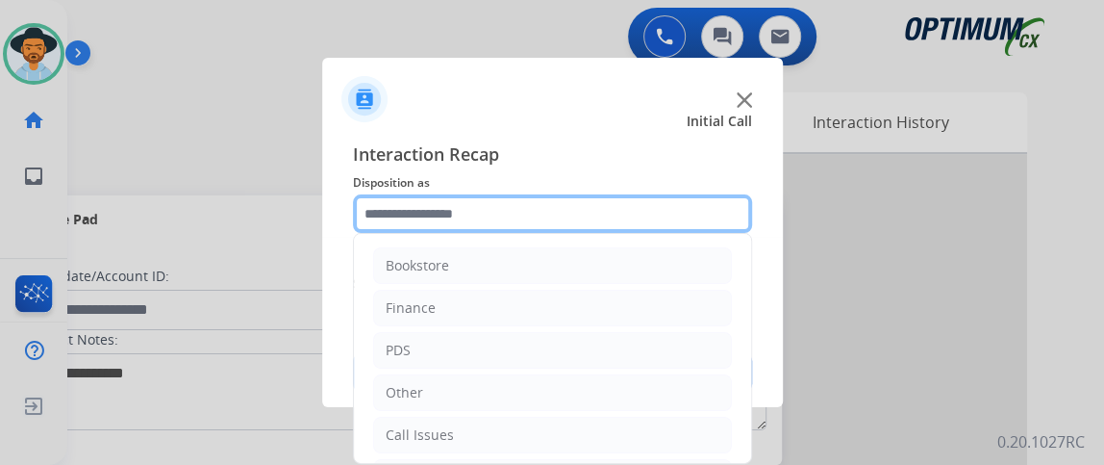
scroll to position [126, 0]
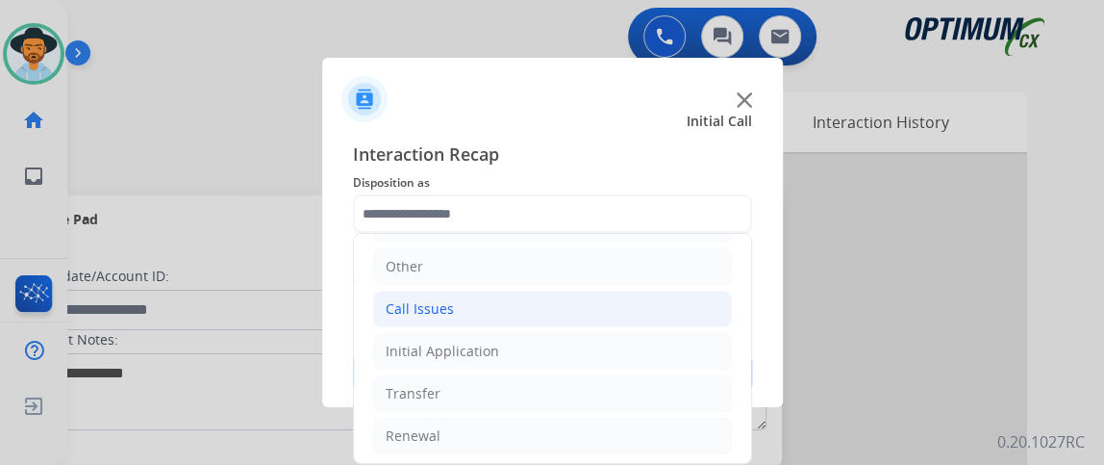
click at [623, 311] on li "Call Issues" at bounding box center [552, 308] width 359 height 37
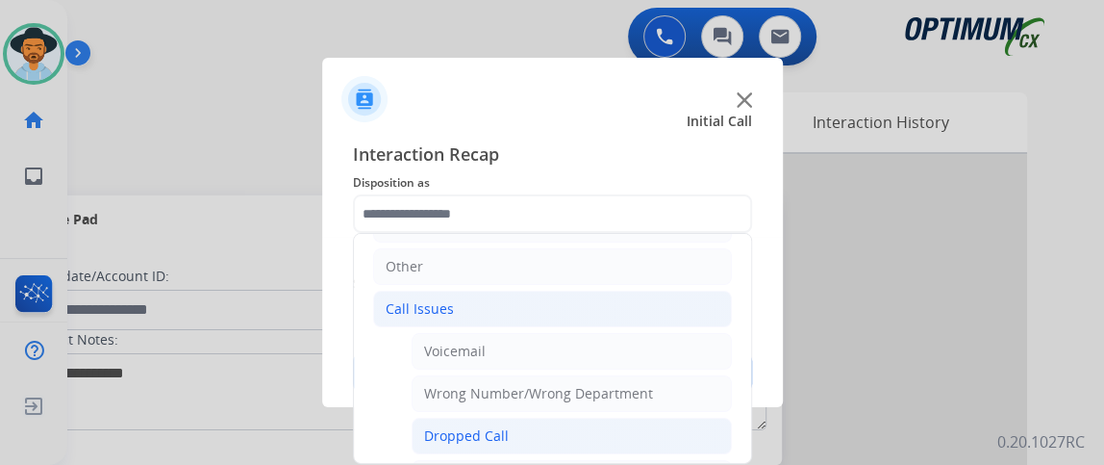
click at [631, 422] on li "Dropped Call" at bounding box center [572, 435] width 320 height 37
type input "**********"
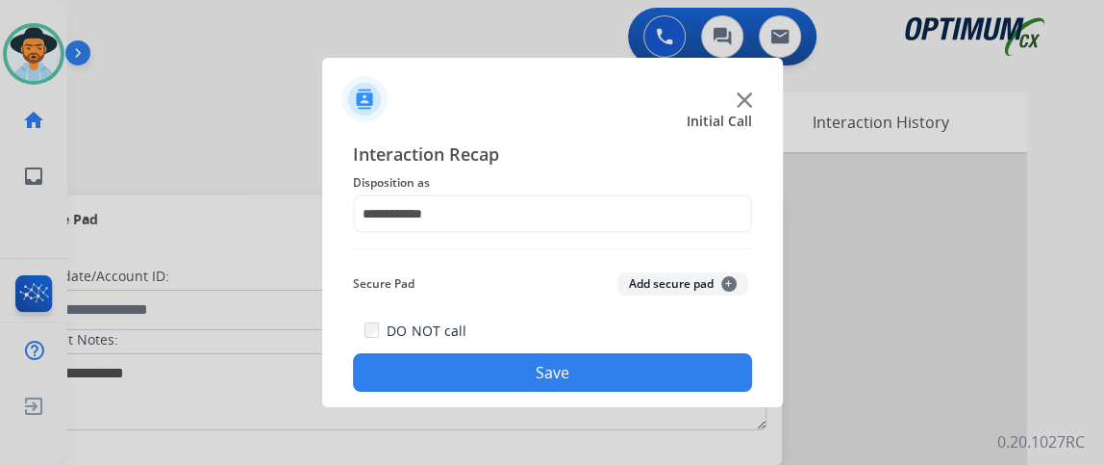
click at [615, 382] on button "Save" at bounding box center [552, 372] width 399 height 38
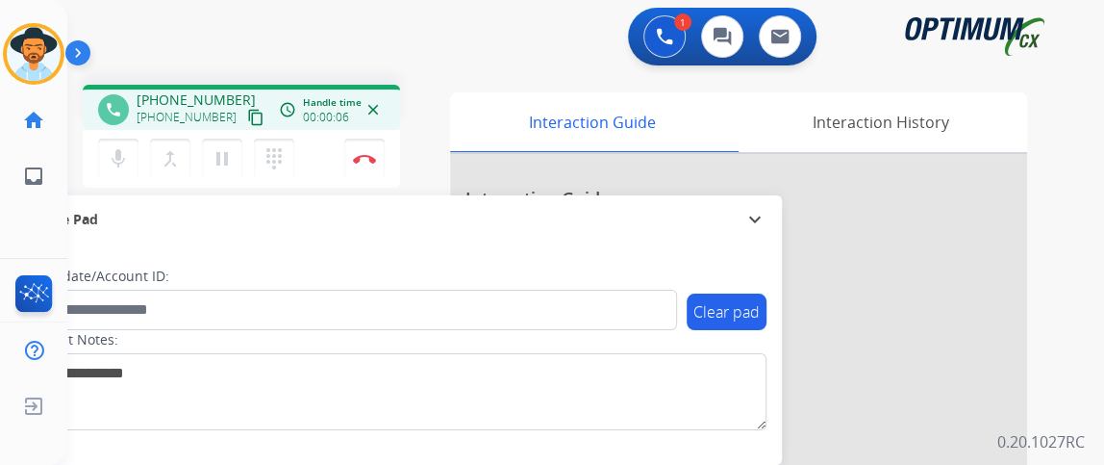
click at [245, 108] on div "+15053151447 content_copy" at bounding box center [202, 117] width 131 height 23
click at [247, 116] on mat-icon "content_copy" at bounding box center [255, 117] width 17 height 17
click at [119, 153] on mat-icon "mic" at bounding box center [118, 158] width 23 height 23
click at [119, 153] on mat-icon "mic_off" at bounding box center [118, 158] width 23 height 23
click at [136, 163] on button "mic Mute" at bounding box center [118, 159] width 40 height 40
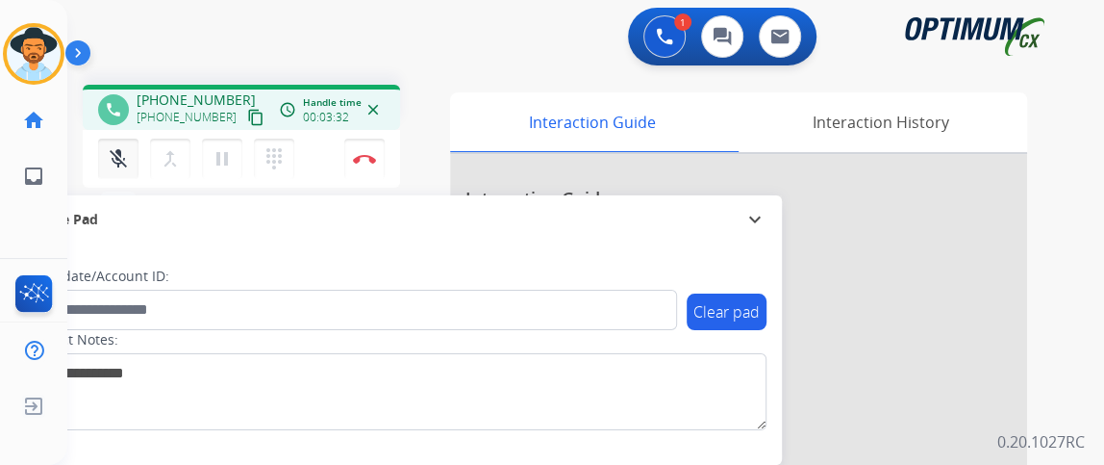
click at [109, 165] on mat-icon "mic_off" at bounding box center [118, 158] width 23 height 23
click at [119, 164] on mat-icon "mic" at bounding box center [118, 158] width 23 height 23
click at [123, 164] on mat-icon "mic_off" at bounding box center [118, 158] width 23 height 23
click at [381, 173] on button "Disconnect" at bounding box center [364, 159] width 40 height 40
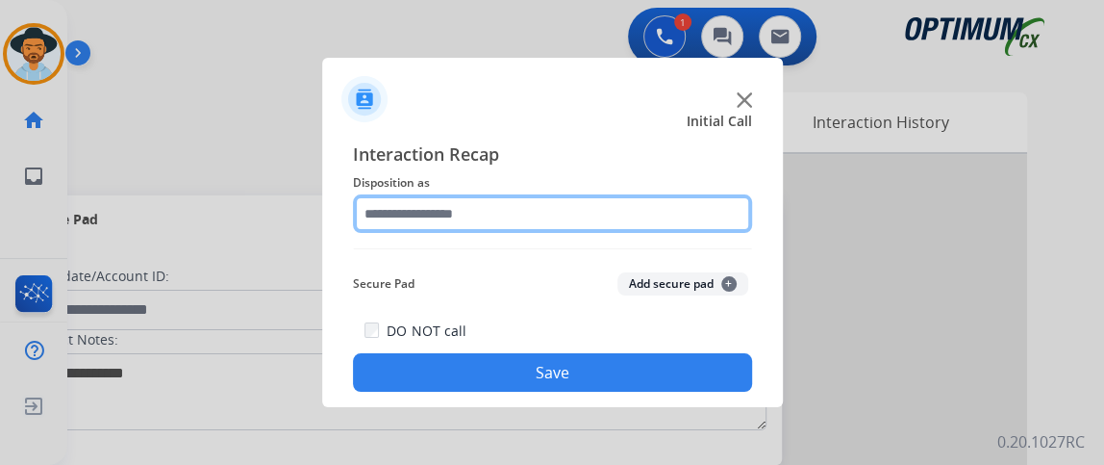
click at [548, 216] on input "text" at bounding box center [552, 213] width 399 height 38
click at [547, 216] on input "text" at bounding box center [552, 213] width 399 height 38
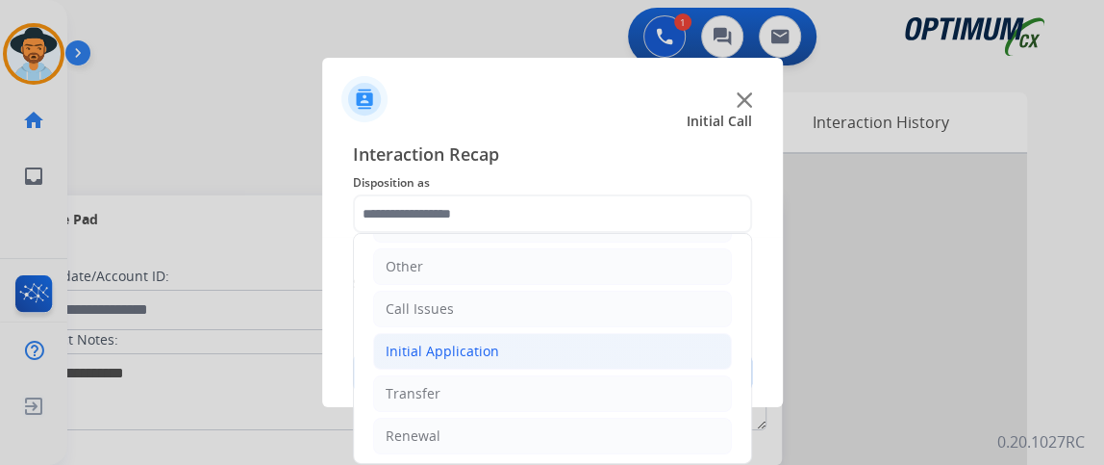
click at [639, 352] on li "Initial Application" at bounding box center [552, 351] width 359 height 37
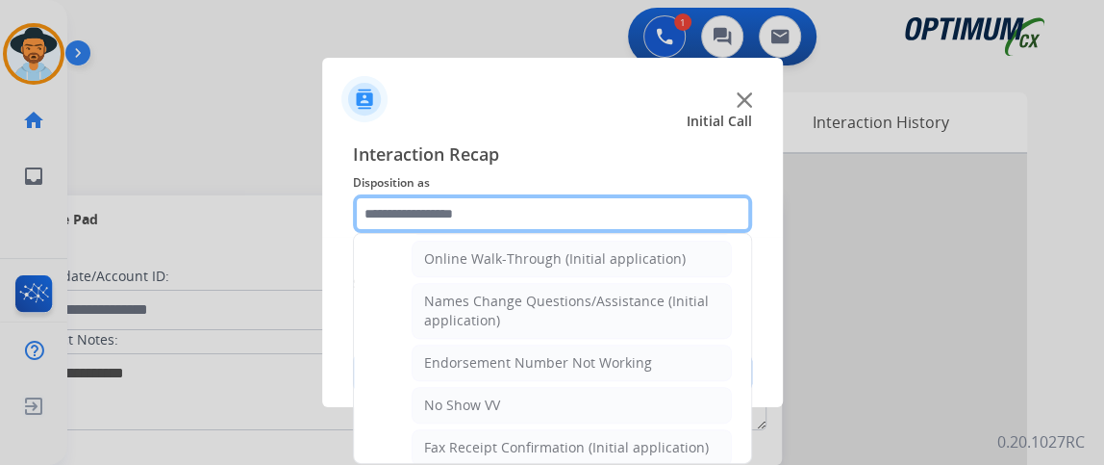
scroll to position [414, 0]
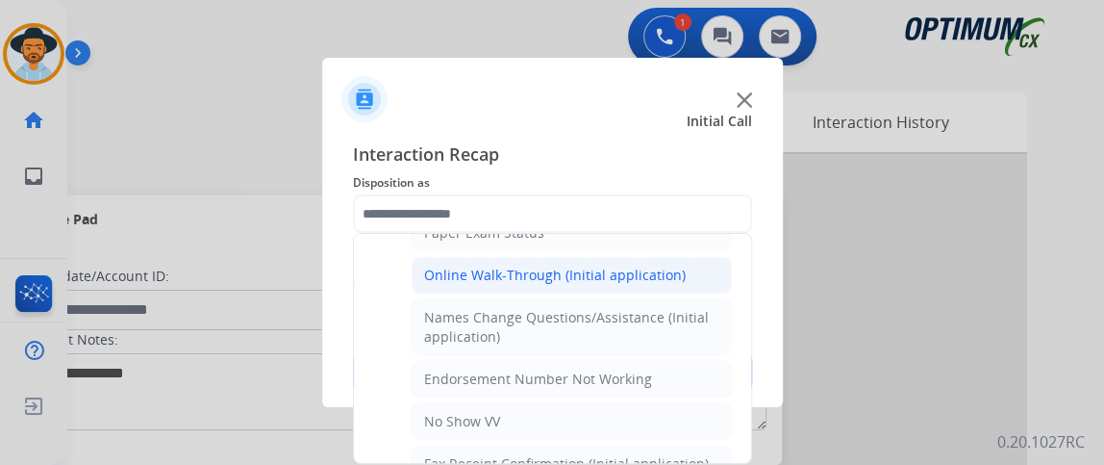
click at [672, 258] on li "Online Walk-Through (Initial application)" at bounding box center [572, 275] width 320 height 37
type input "**********"
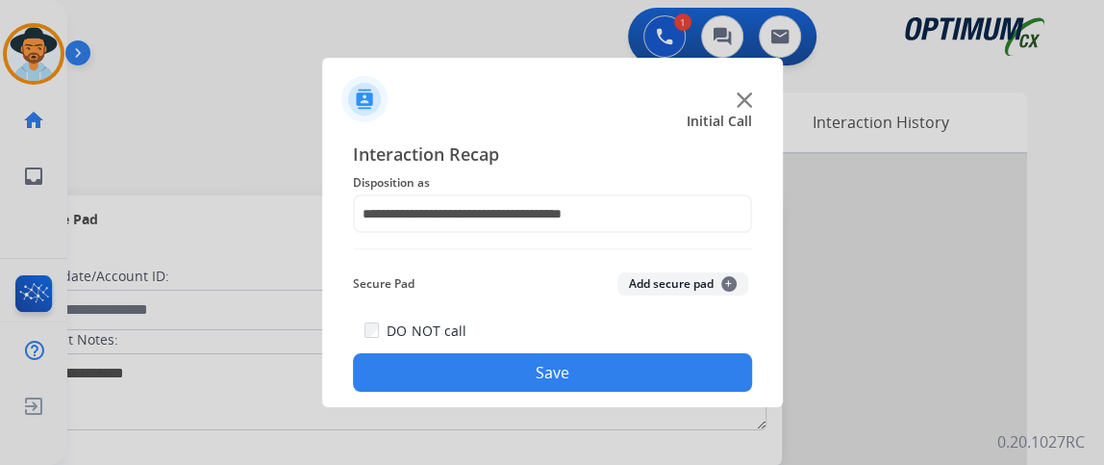
click at [663, 373] on button "Save" at bounding box center [552, 372] width 399 height 38
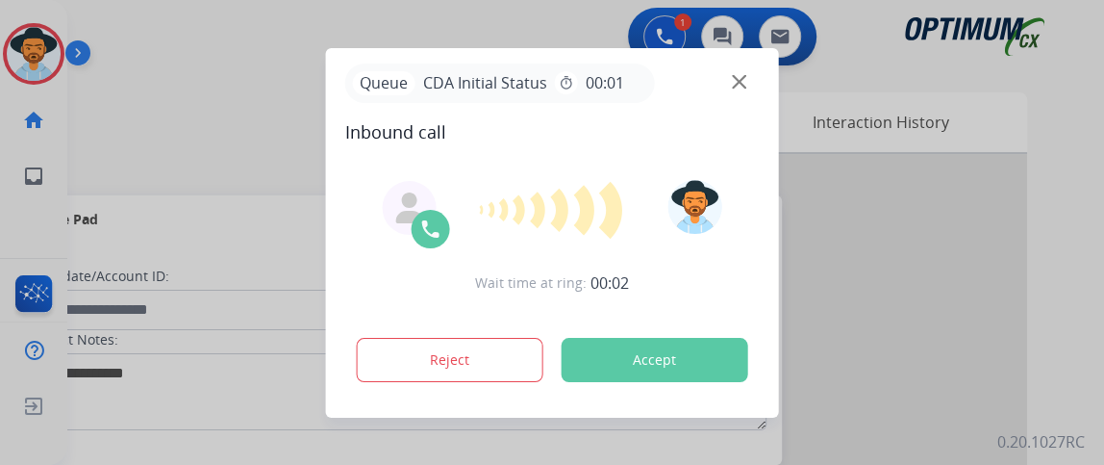
click at [162, 56] on div at bounding box center [552, 232] width 1104 height 465
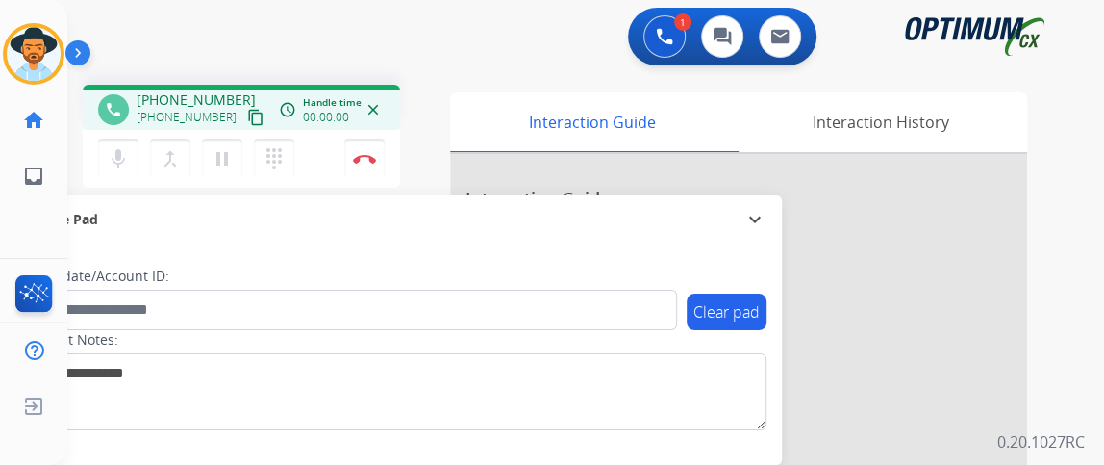
click at [245, 121] on button "content_copy" at bounding box center [255, 117] width 23 height 23
click at [244, 106] on button "content_copy" at bounding box center [255, 117] width 23 height 23
click at [116, 140] on button "mic Mute" at bounding box center [118, 159] width 40 height 40
click at [136, 151] on button "mic_off Mute" at bounding box center [118, 159] width 40 height 40
click at [112, 152] on mat-icon "mic" at bounding box center [118, 158] width 23 height 23
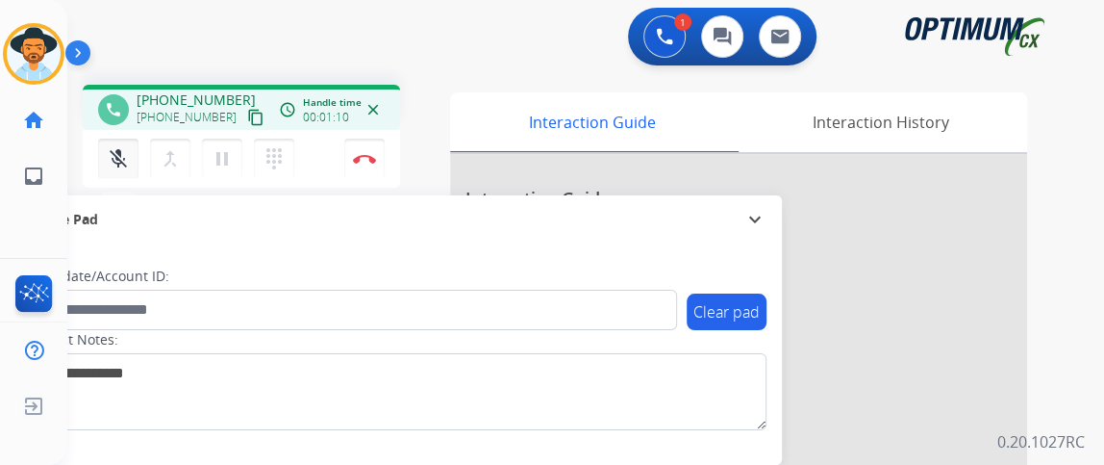
click at [124, 159] on mat-icon "mic_off" at bounding box center [118, 158] width 23 height 23
